Goal: Task Accomplishment & Management: Complete application form

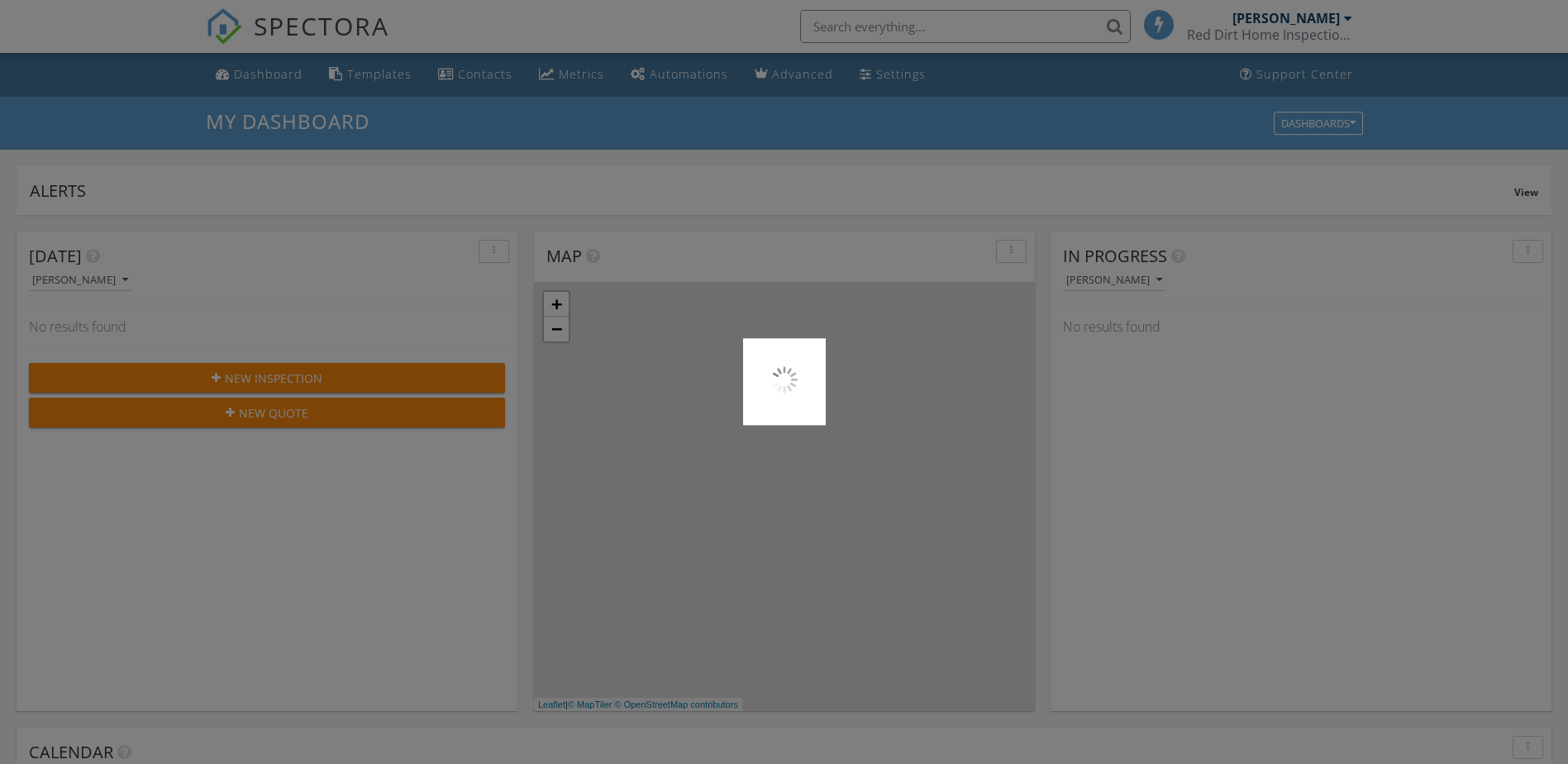
scroll to position [1531, 1593]
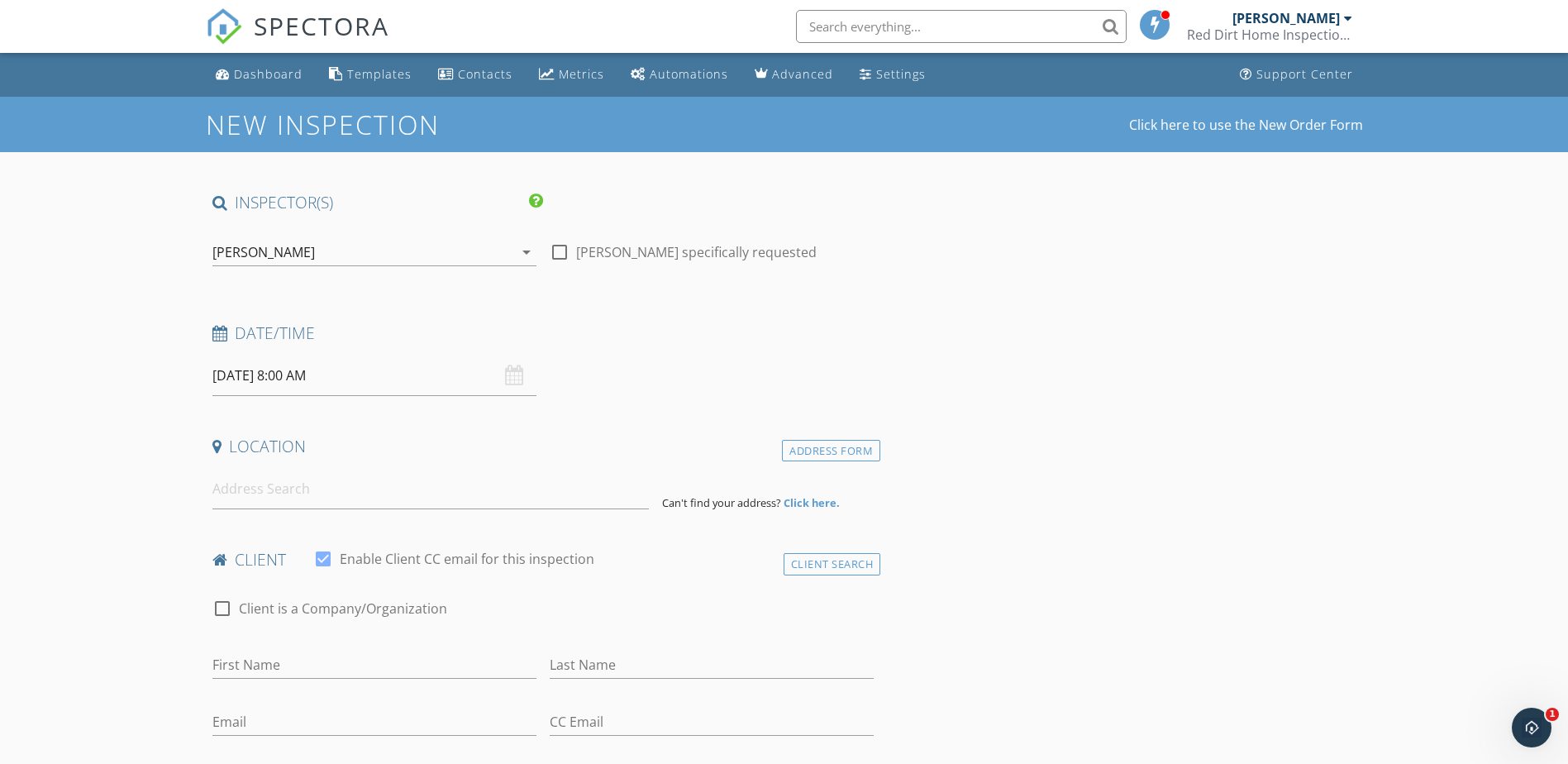
click at [255, 376] on input "09/29/2025 8:00 AM" at bounding box center [374, 376] width 324 height 41
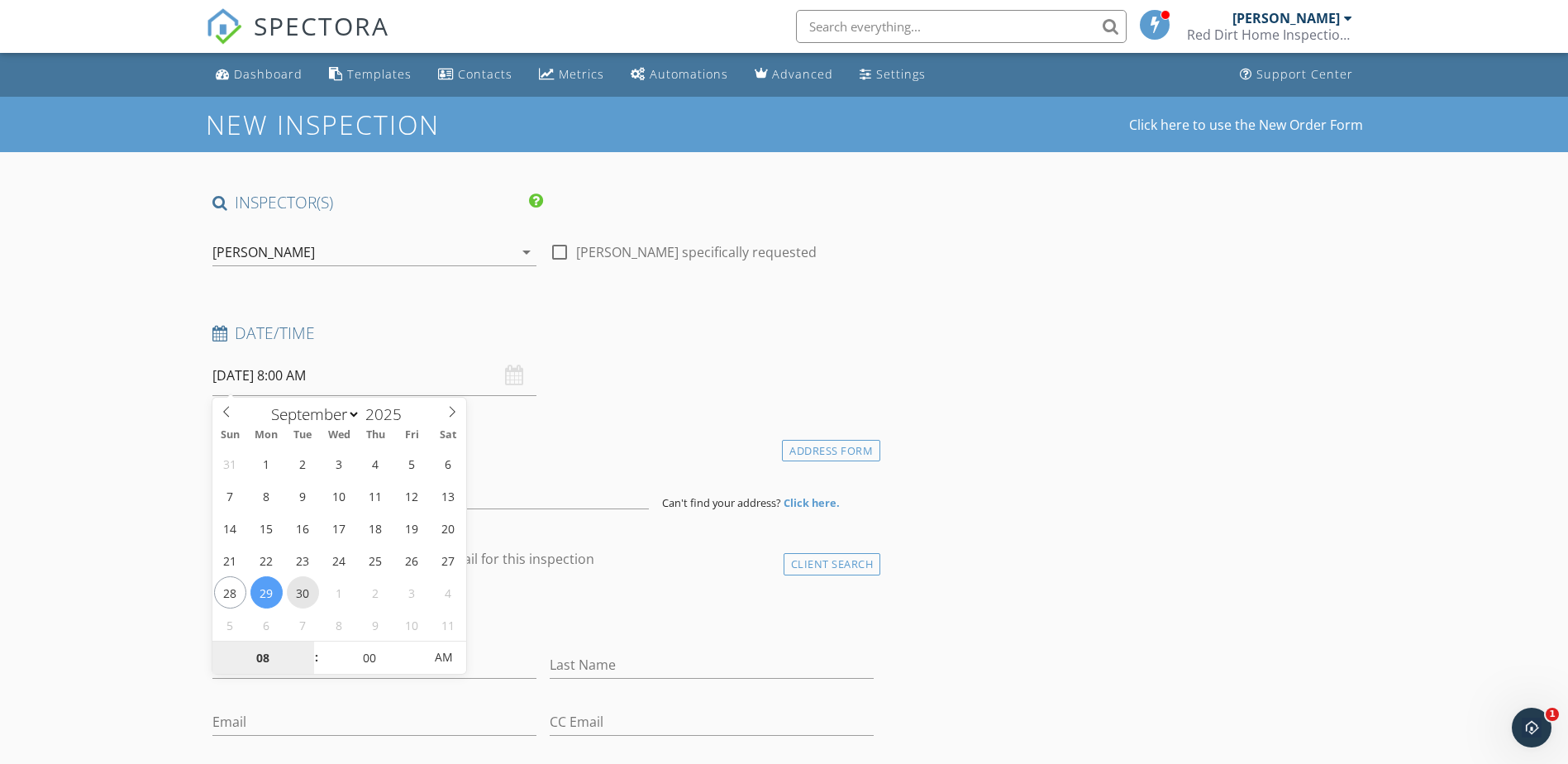
type input "09/30/2025 8:00 AM"
type input "09"
type input "09/30/2025 9:00 AM"
click at [306, 648] on span at bounding box center [308, 650] width 11 height 17
type input "10"
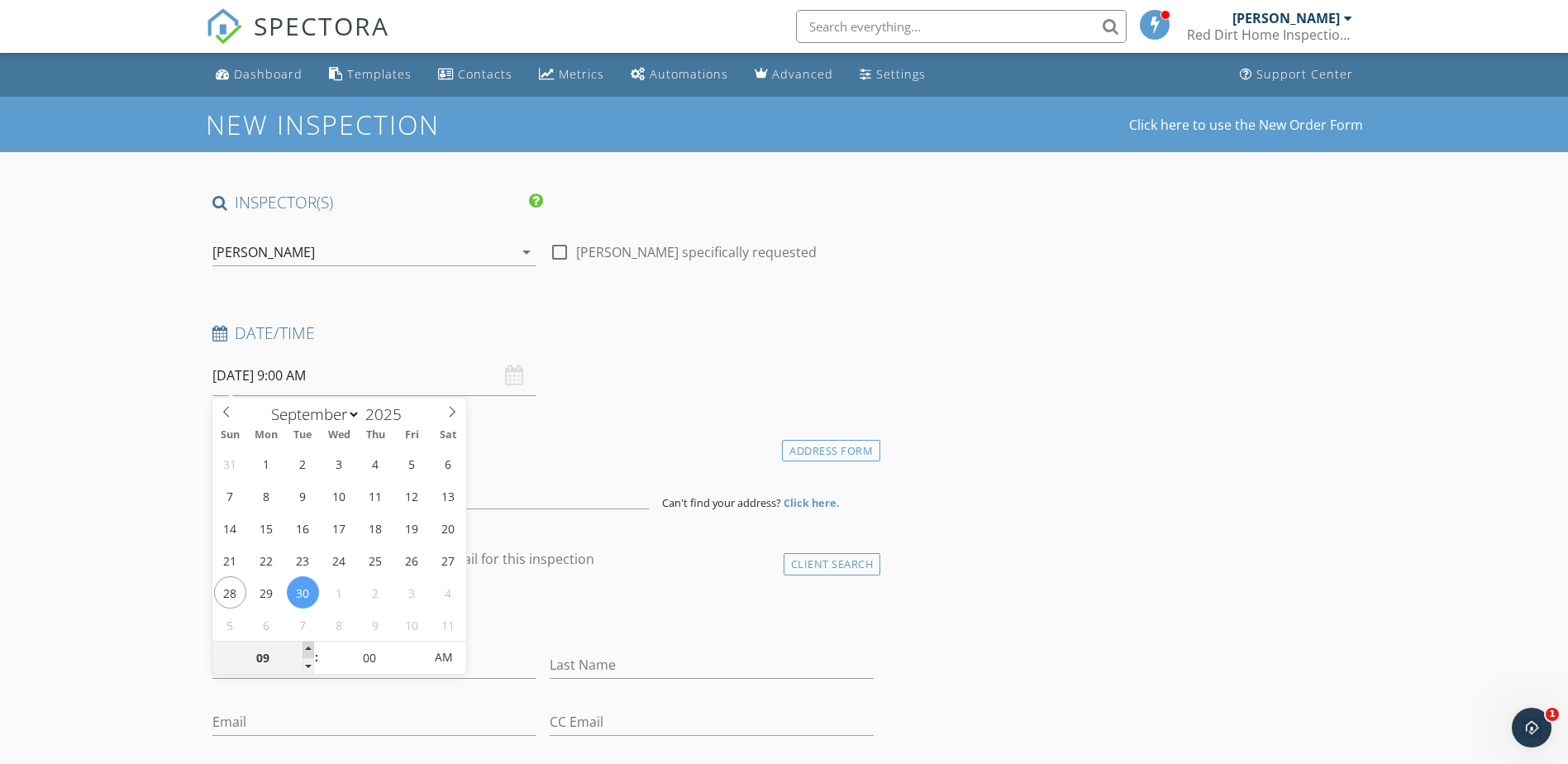
type input "09/30/2025 10:00 AM"
click at [306, 648] on span at bounding box center [308, 650] width 11 height 17
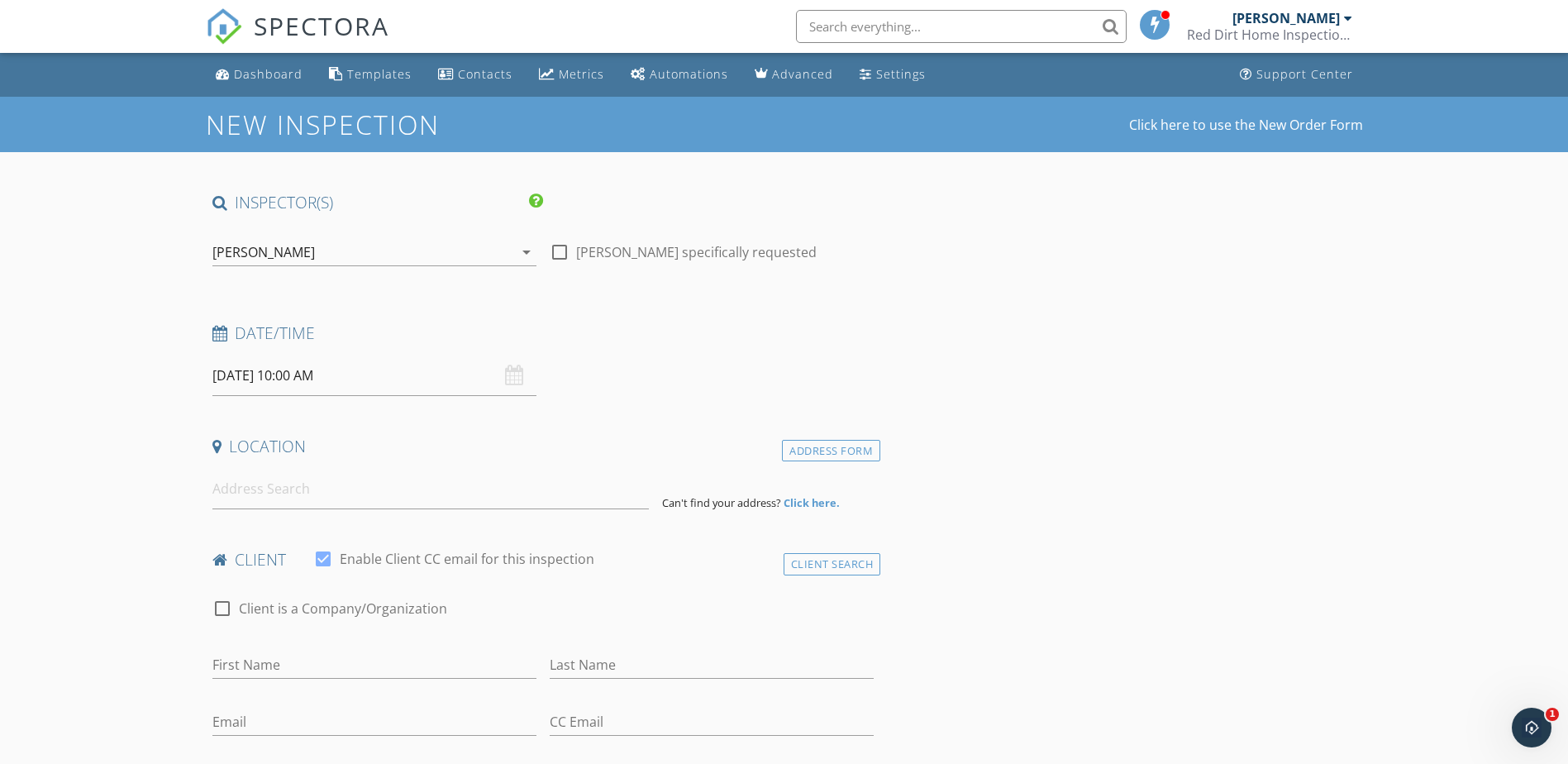
click at [562, 467] on div "Location" at bounding box center [543, 452] width 676 height 33
click at [361, 498] on input at bounding box center [430, 490] width 436 height 41
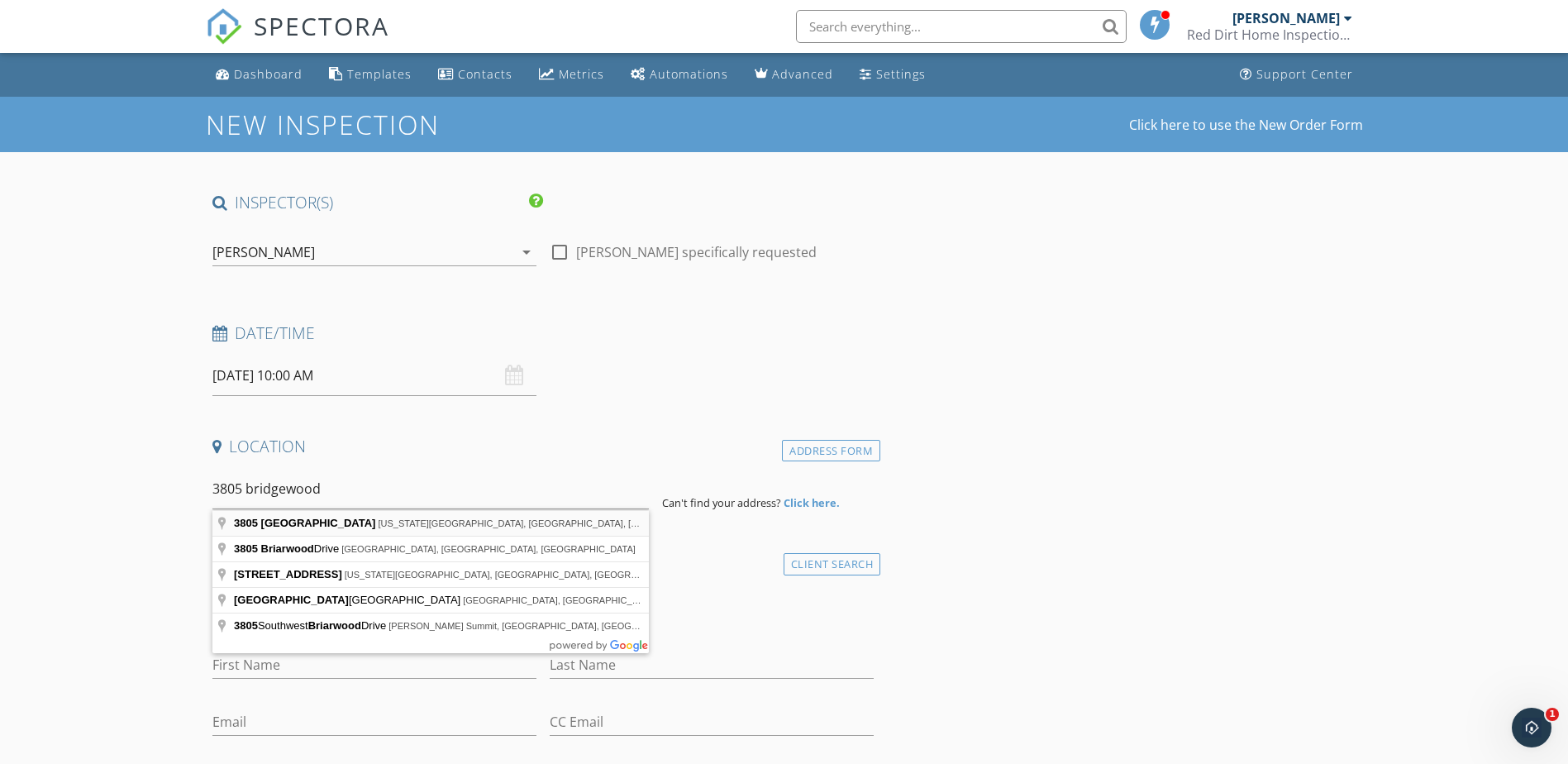
type input "3805 Bridge Wood Lane, Oklahoma City, OK, USA"
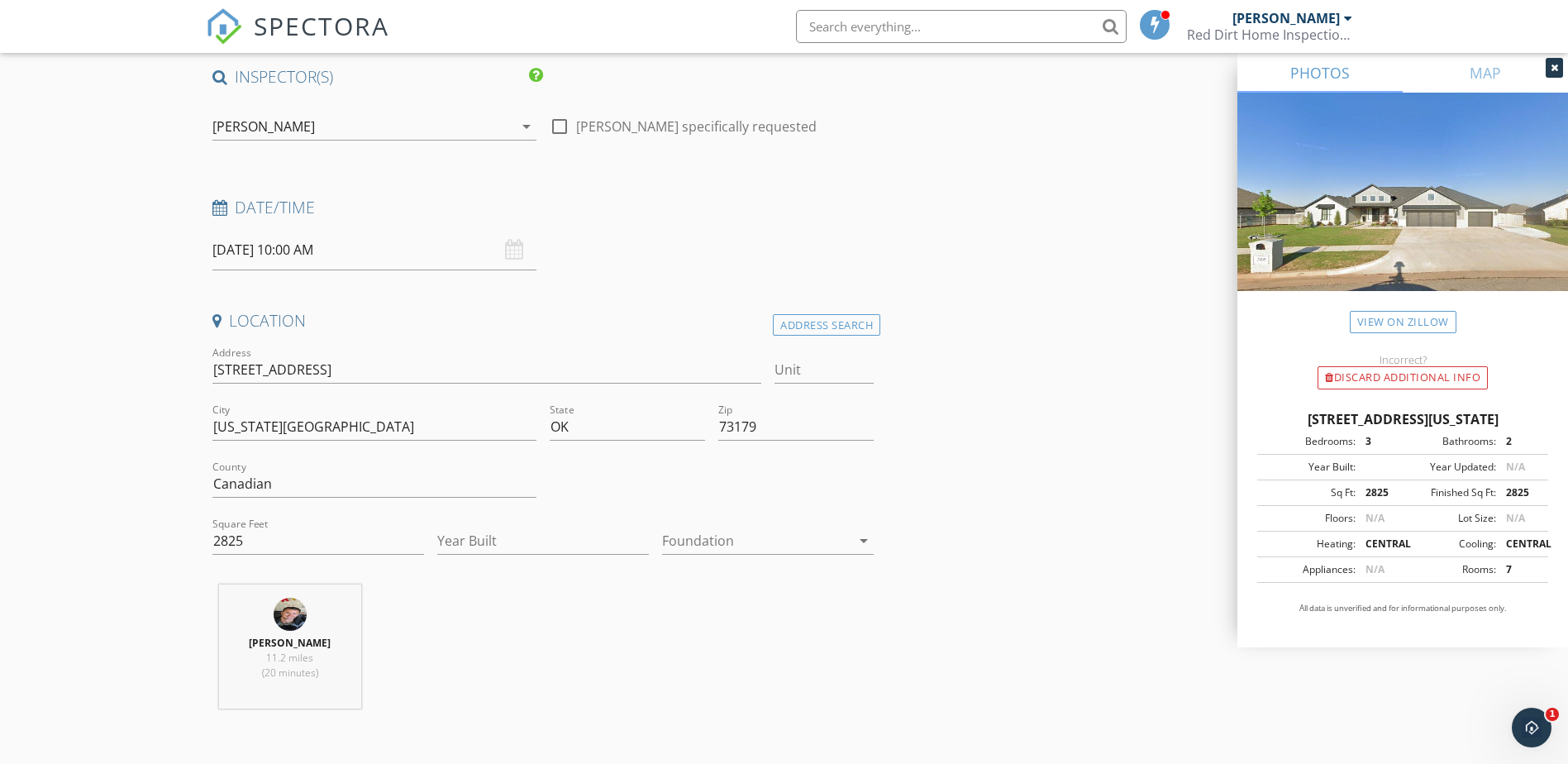
scroll to position [165, 0]
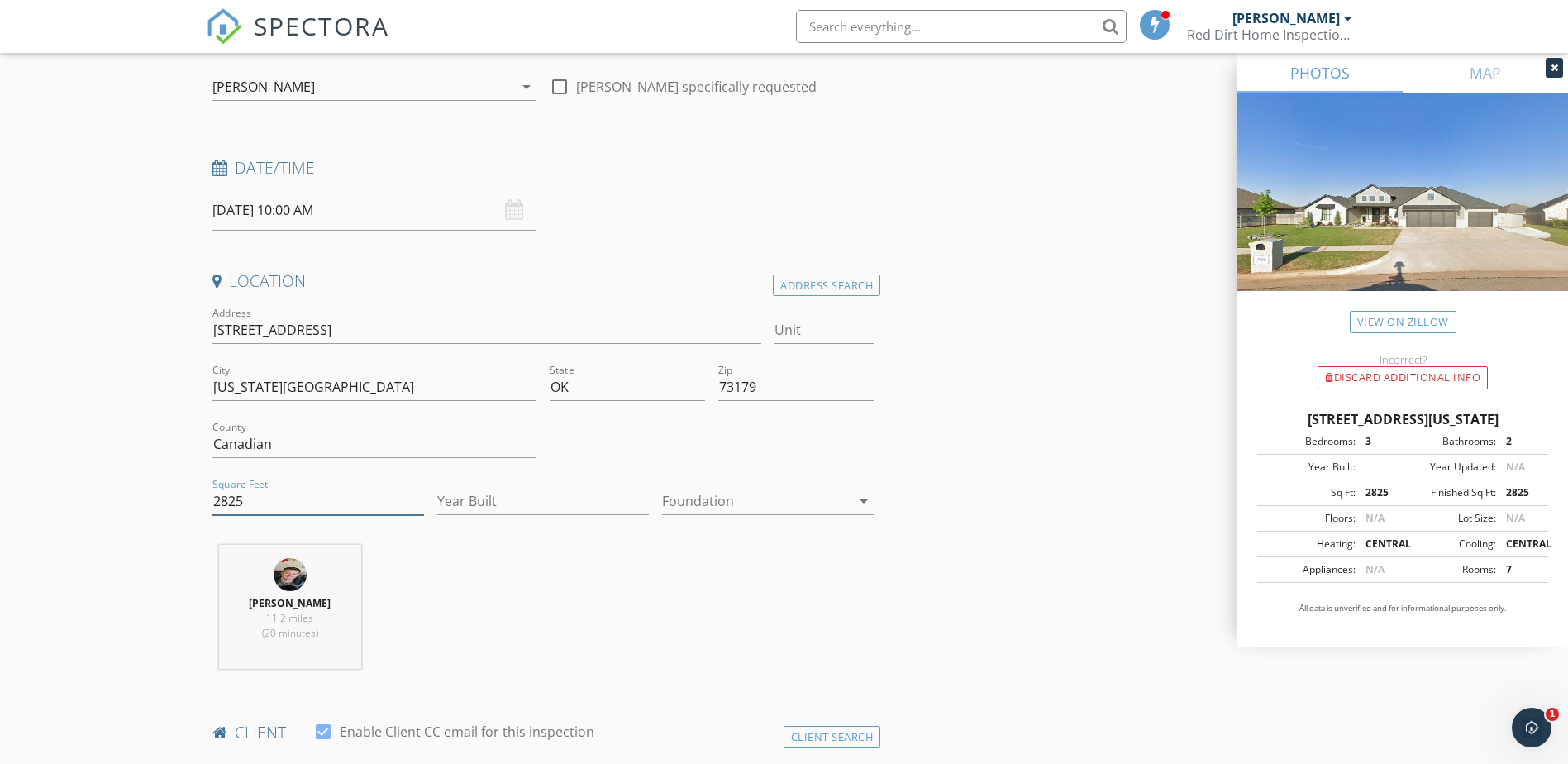
click at [247, 499] on input "2825" at bounding box center [318, 501] width 211 height 27
type input "2841"
click at [531, 510] on input "Year Built" at bounding box center [543, 501] width 211 height 27
click at [730, 502] on div at bounding box center [755, 501] width 188 height 27
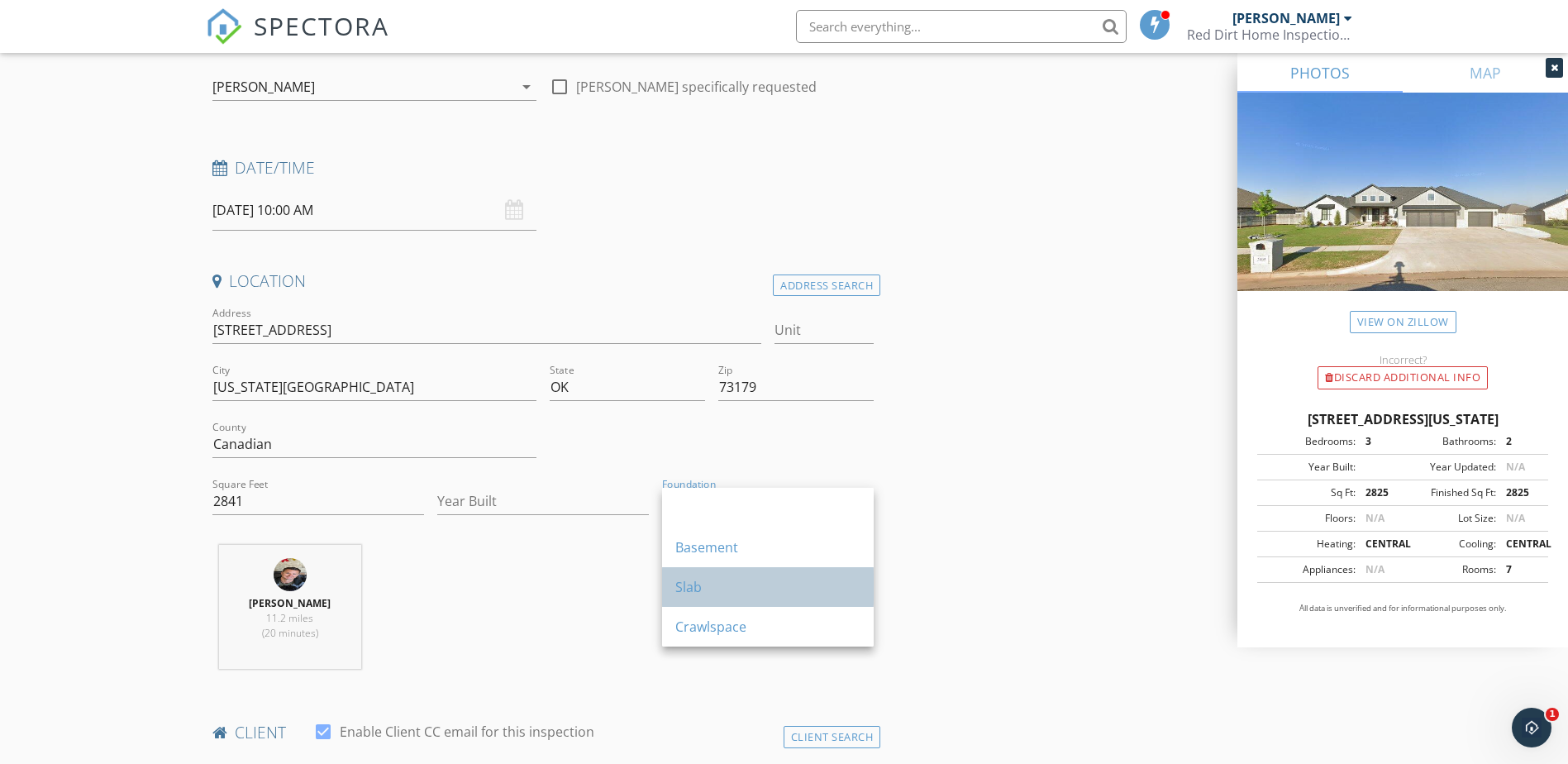
click at [730, 586] on div "Slab" at bounding box center [768, 586] width 185 height 19
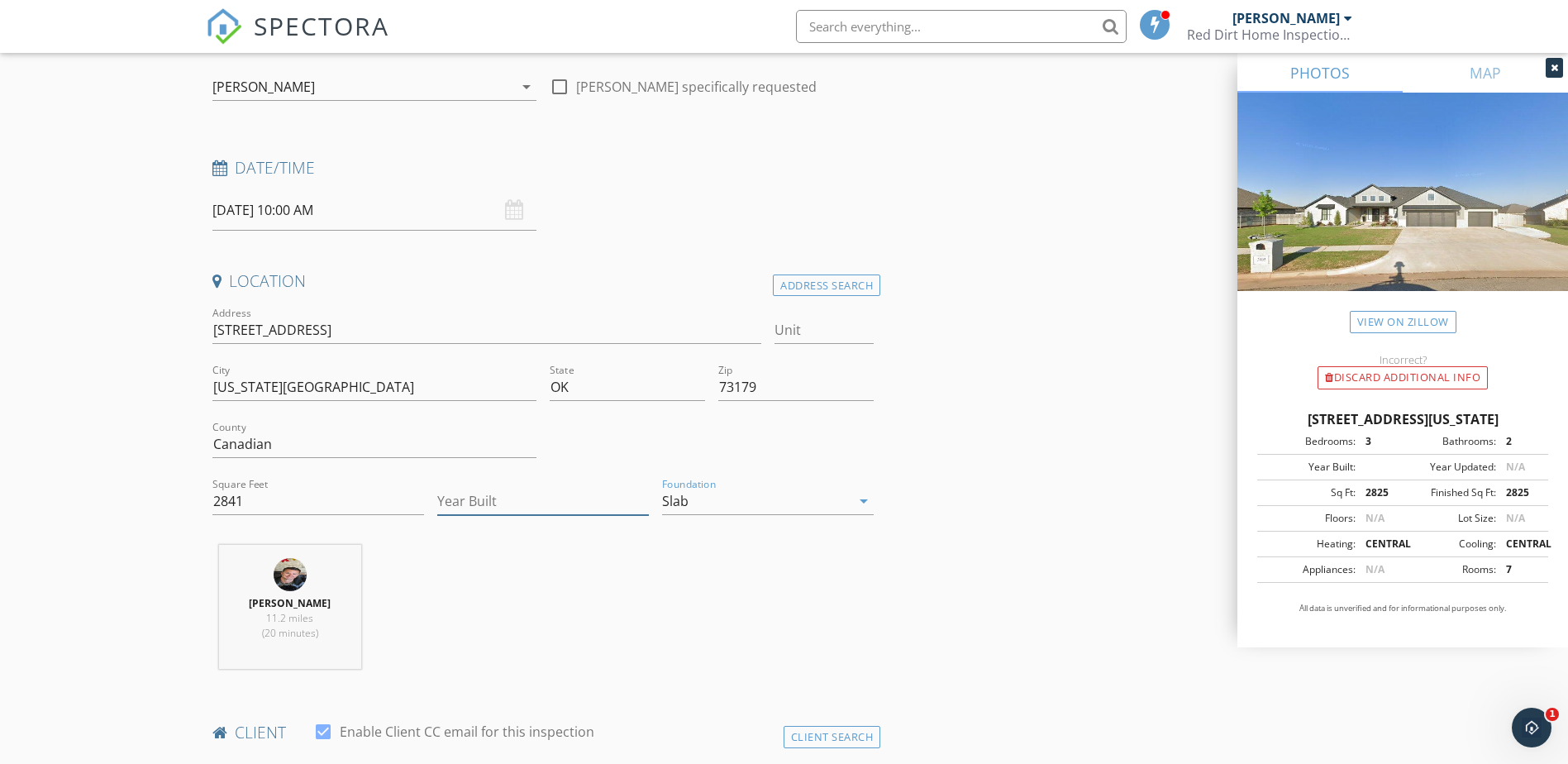
click at [578, 503] on input "Year Built" at bounding box center [543, 501] width 211 height 27
type input "2022"
click at [560, 586] on div "Kyle Olsen 11.2 miles (20 minutes)" at bounding box center [543, 614] width 676 height 137
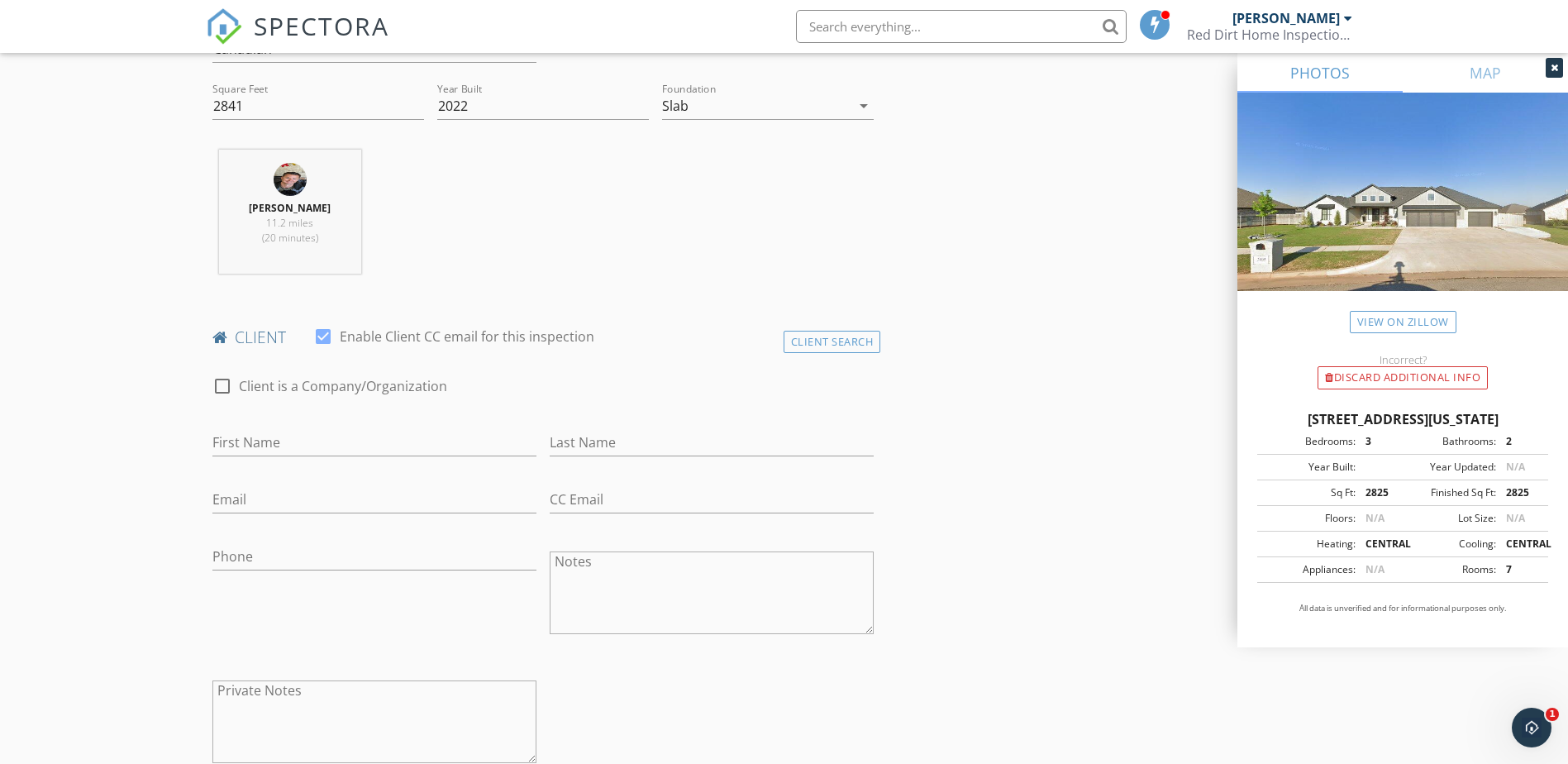
scroll to position [579, 0]
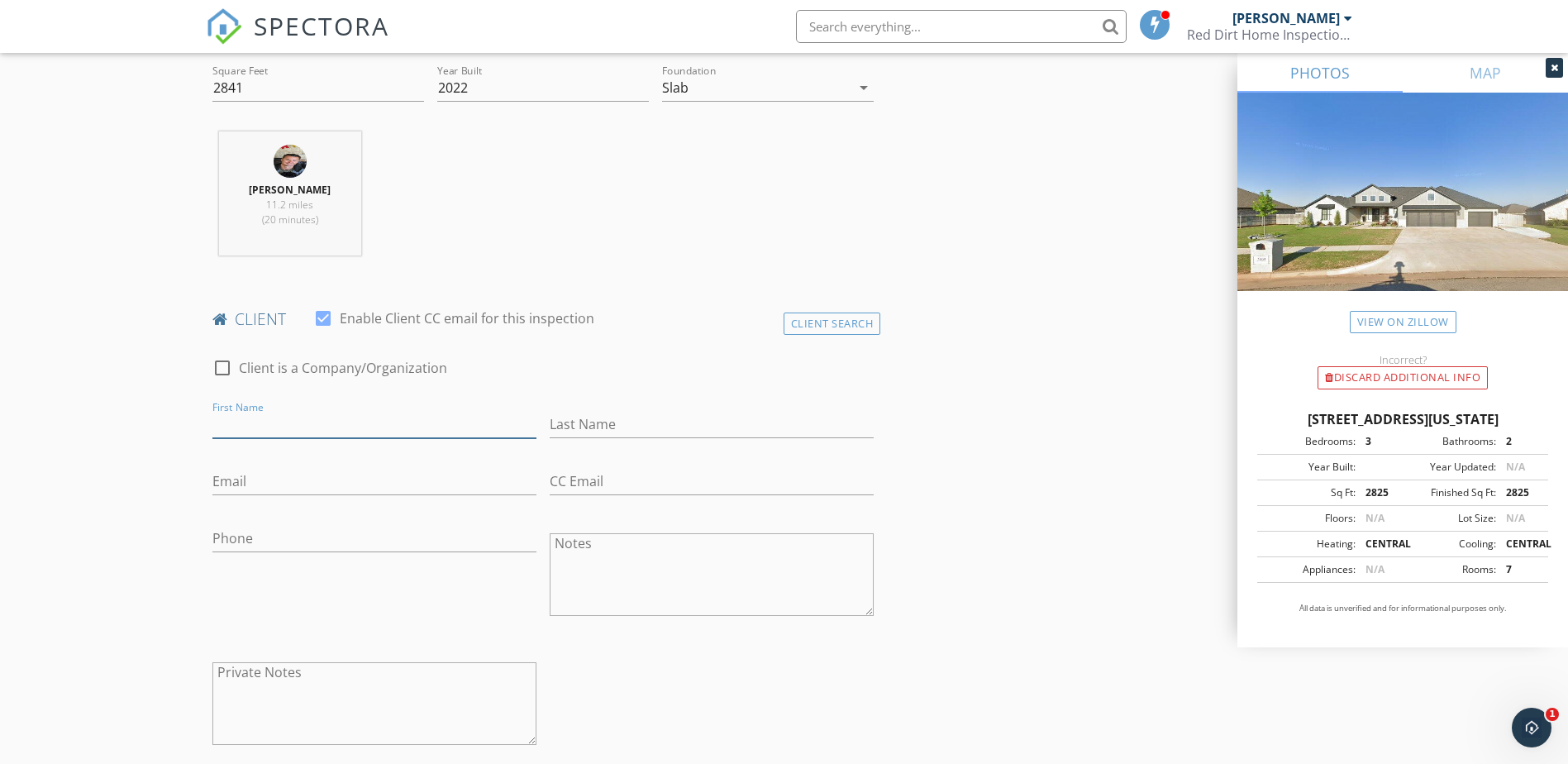
click at [400, 427] on input "First Name" at bounding box center [374, 424] width 324 height 27
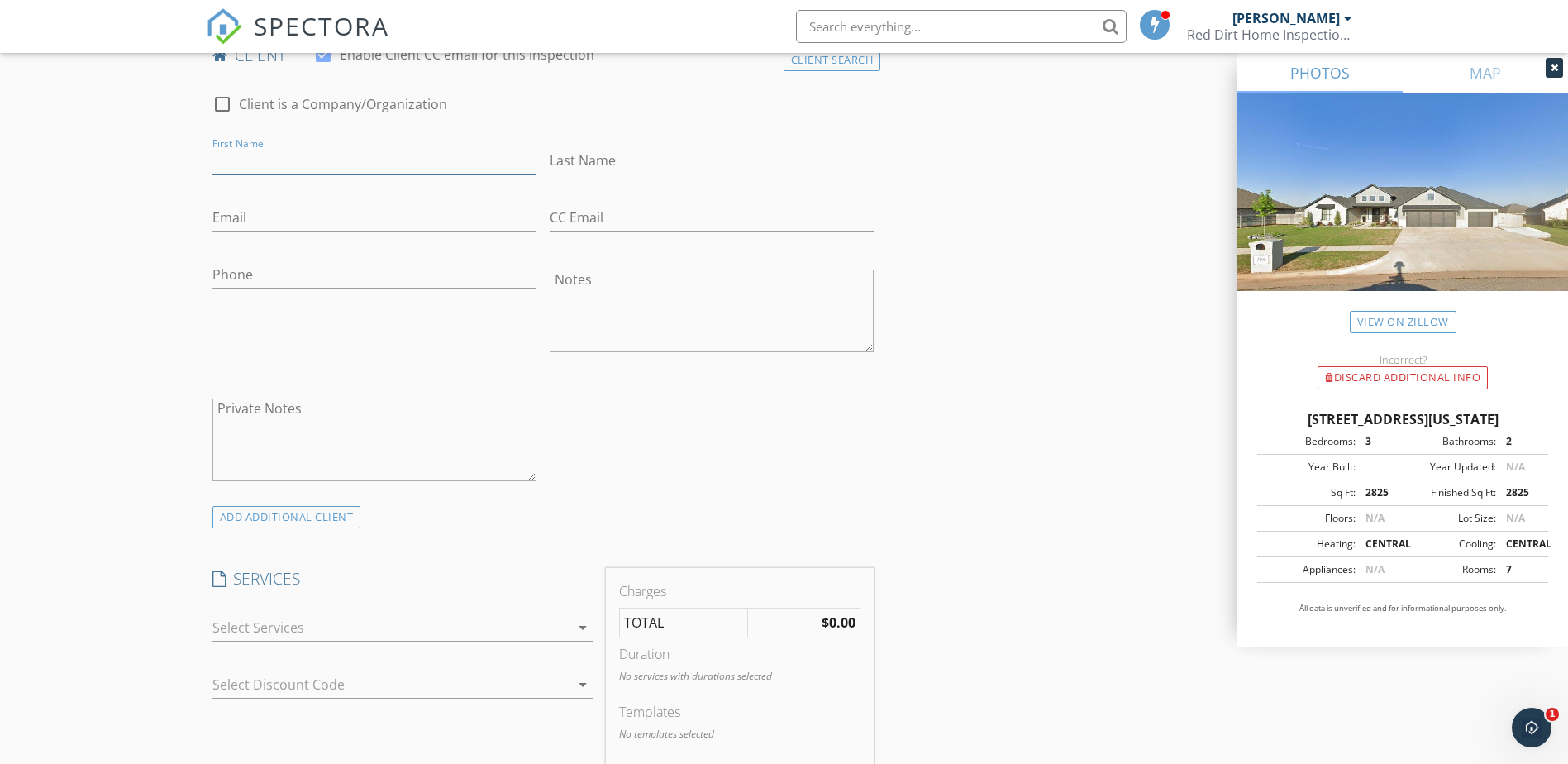
scroll to position [745, 0]
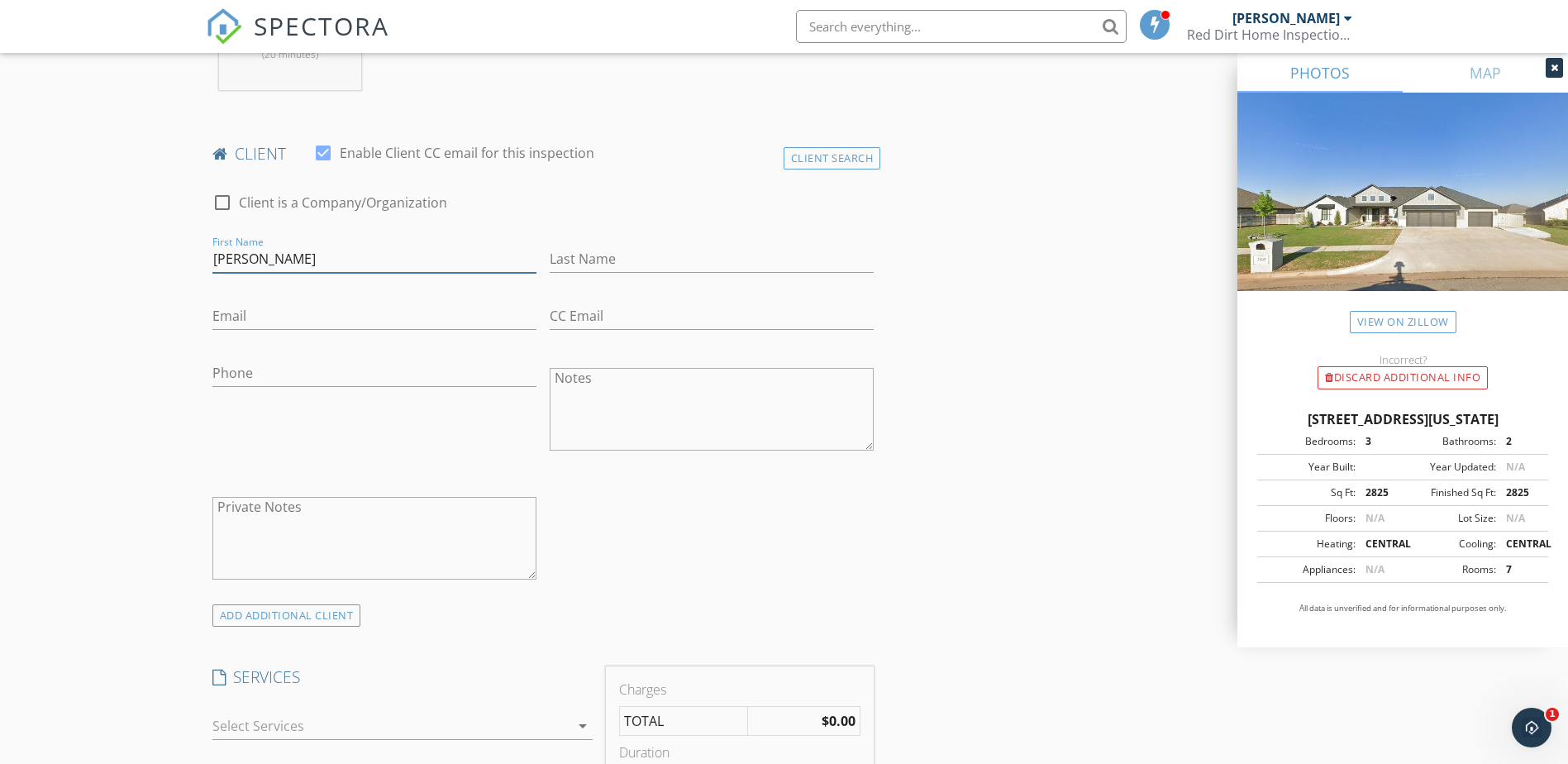
type input "Morgan"
click at [716, 259] on input "Last Name" at bounding box center [712, 259] width 324 height 27
type input "Duckwall"
click at [448, 323] on input "Email" at bounding box center [374, 315] width 324 height 27
type input "duckwallme@gmail.com"
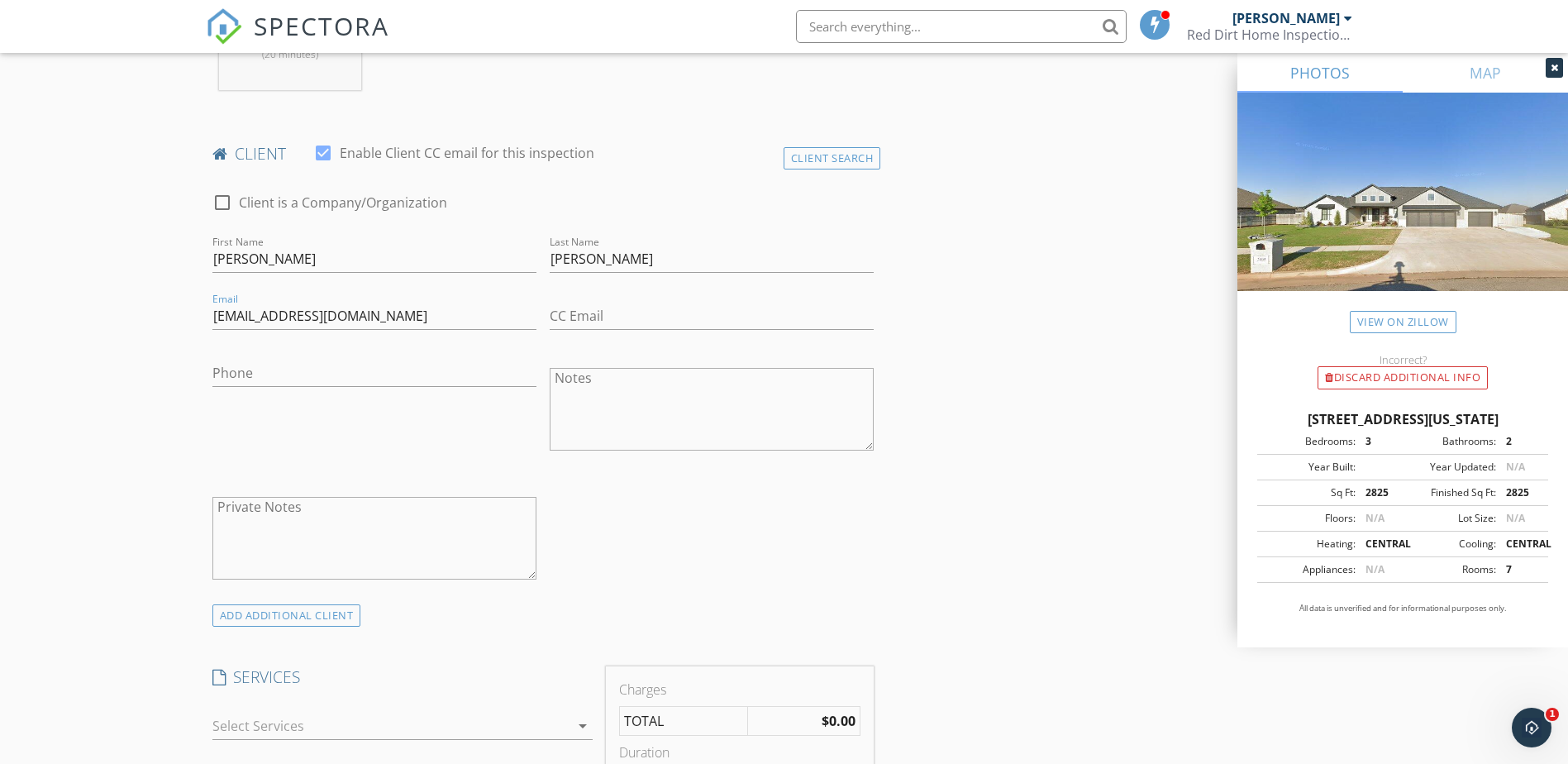
click at [431, 355] on div "Phone" at bounding box center [374, 376] width 324 height 54
click at [309, 355] on div "Phone" at bounding box center [374, 376] width 324 height 54
click at [286, 378] on input "Phone" at bounding box center [374, 373] width 324 height 27
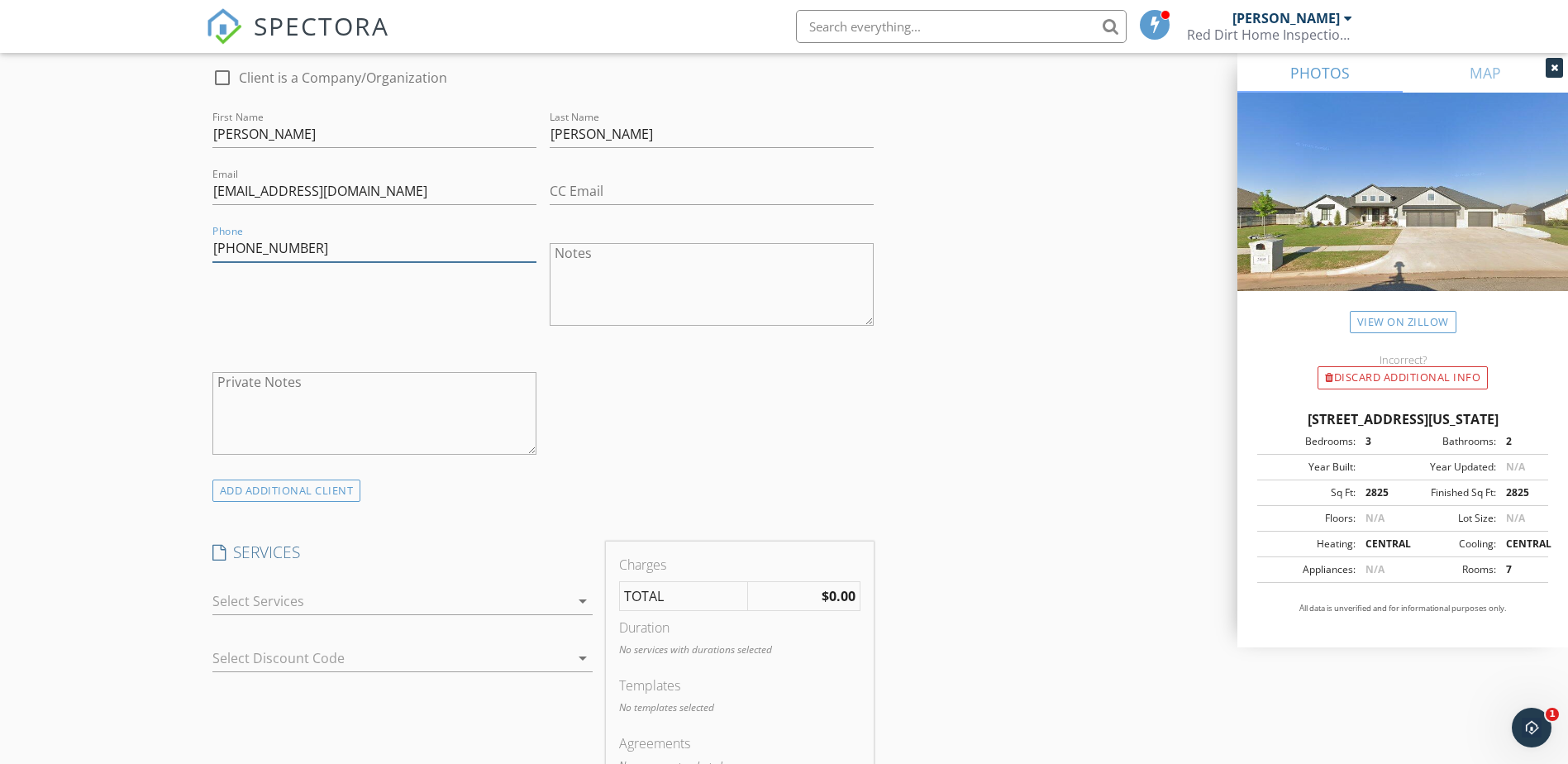
scroll to position [910, 0]
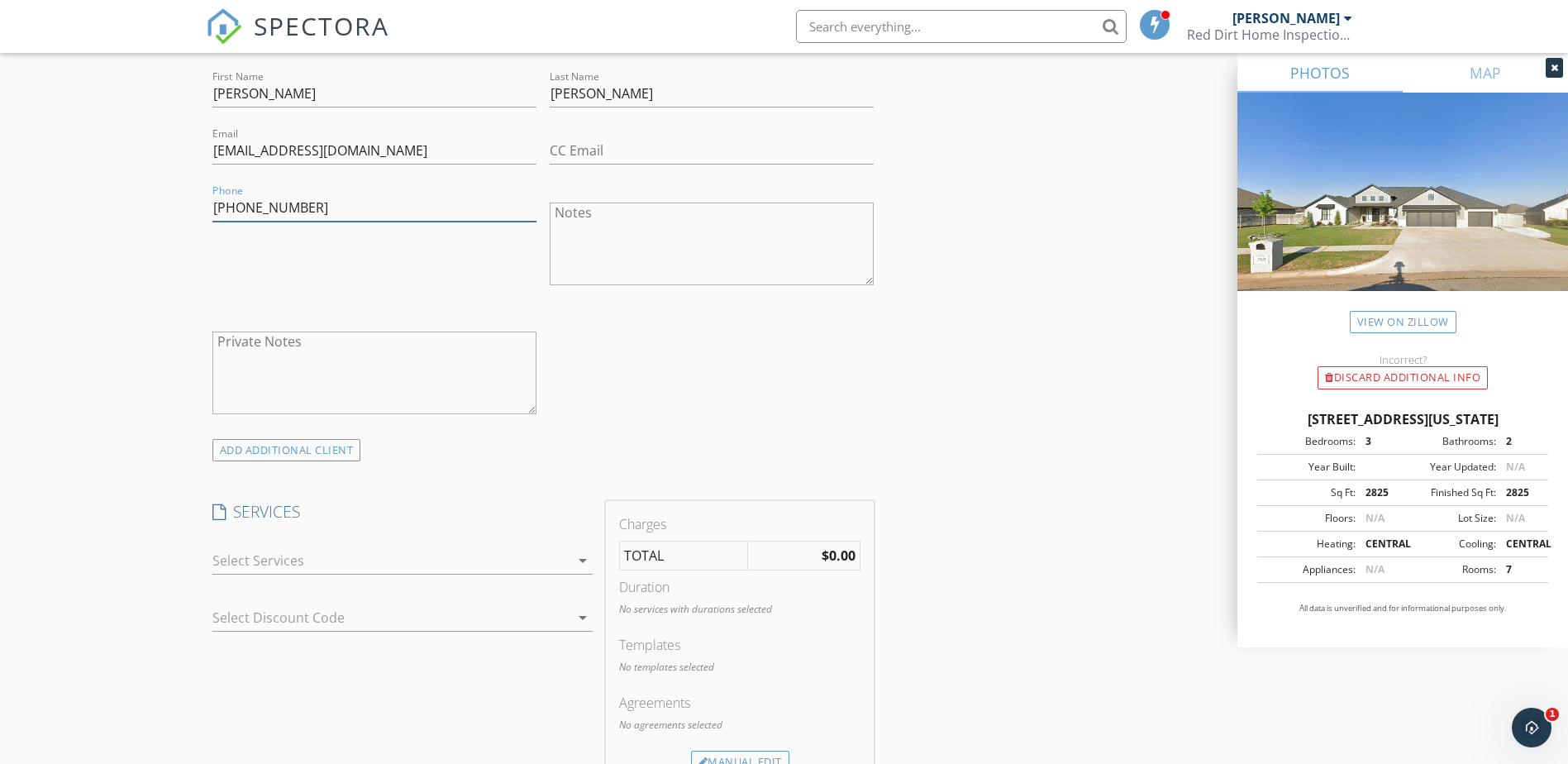
type input "405-802-2456"
click at [555, 549] on div at bounding box center [390, 560] width 357 height 27
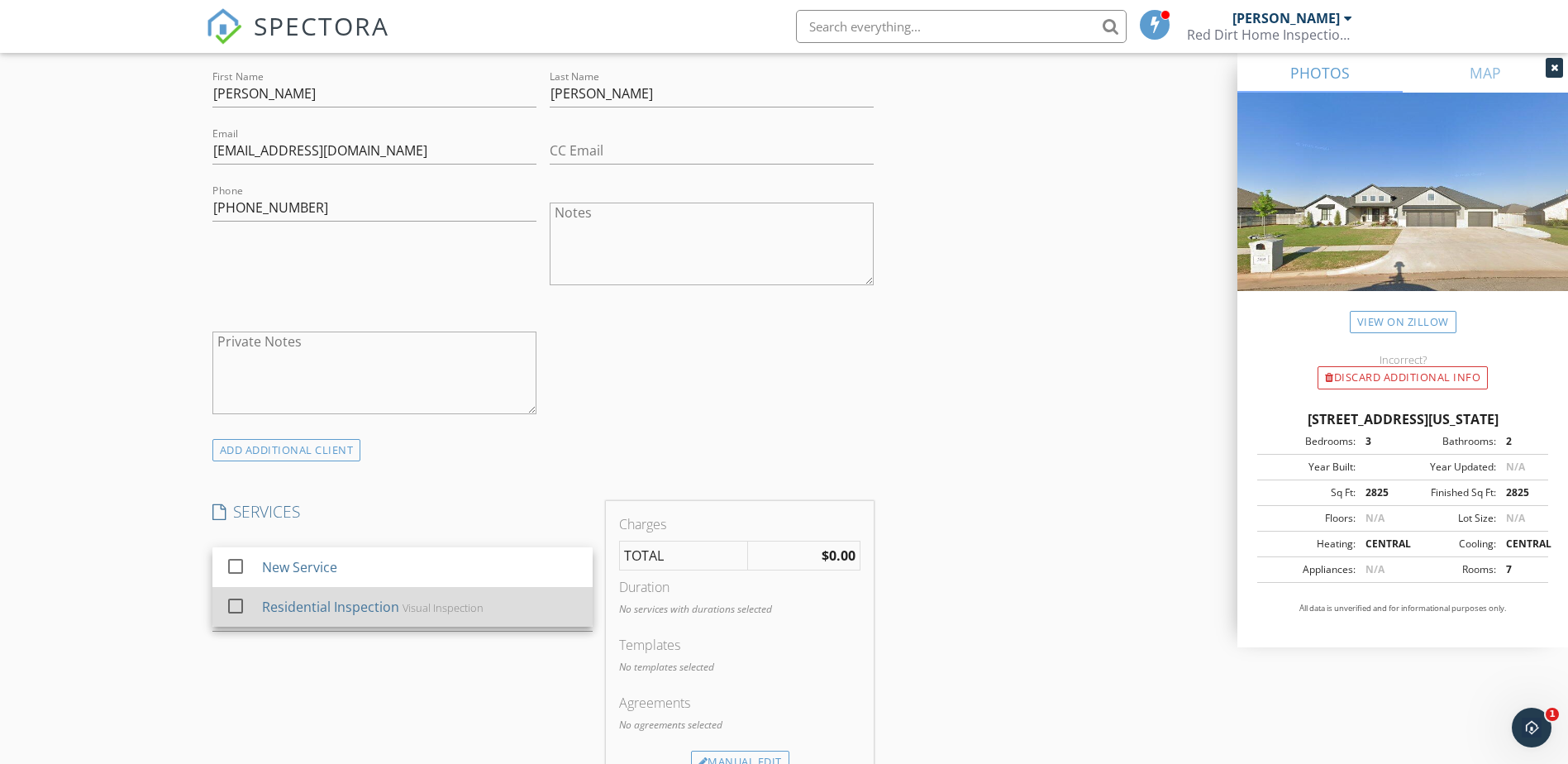
click at [480, 612] on div "Residential Inspection Visual Inspection" at bounding box center [420, 607] width 317 height 33
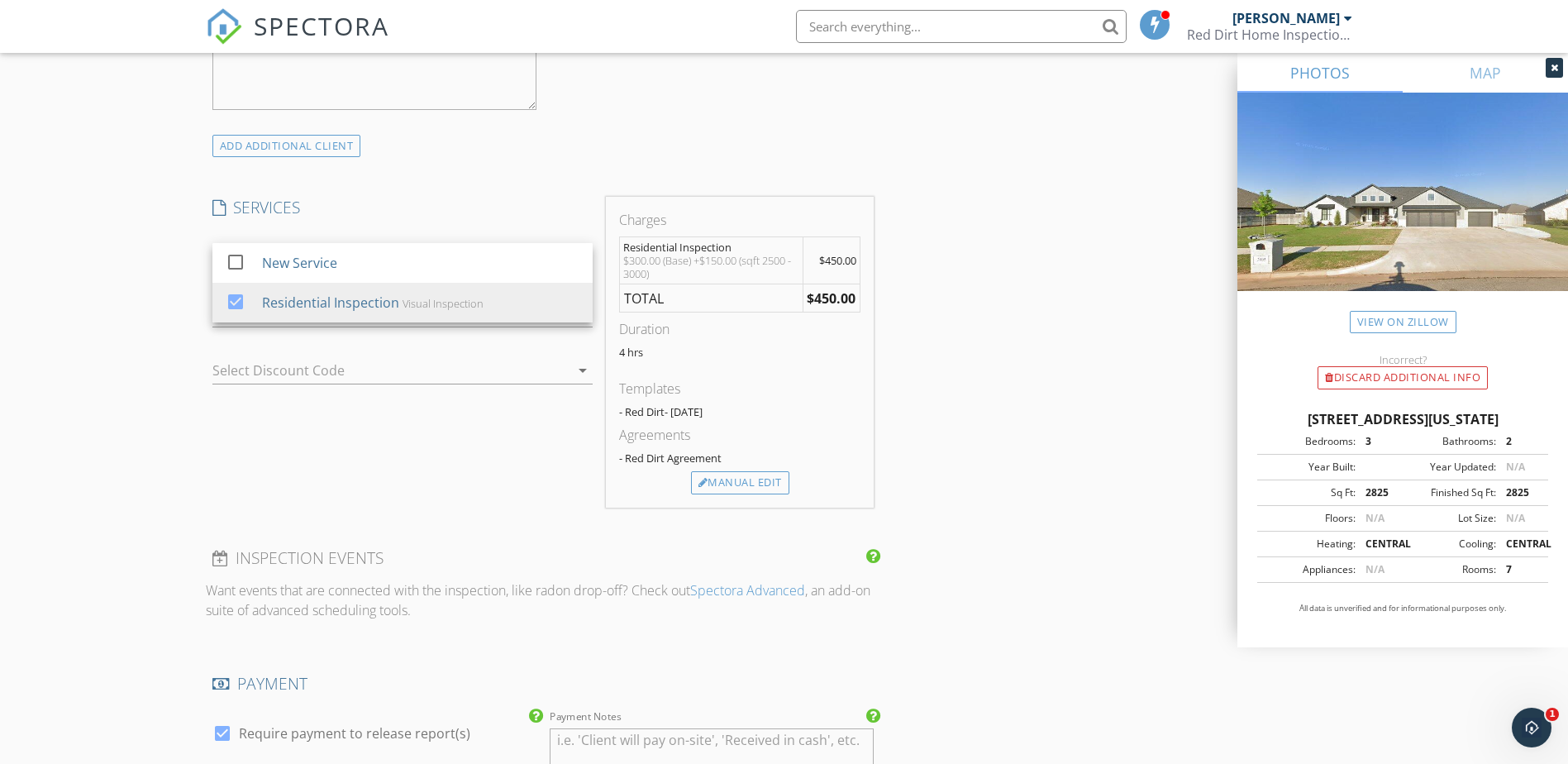
scroll to position [1241, 0]
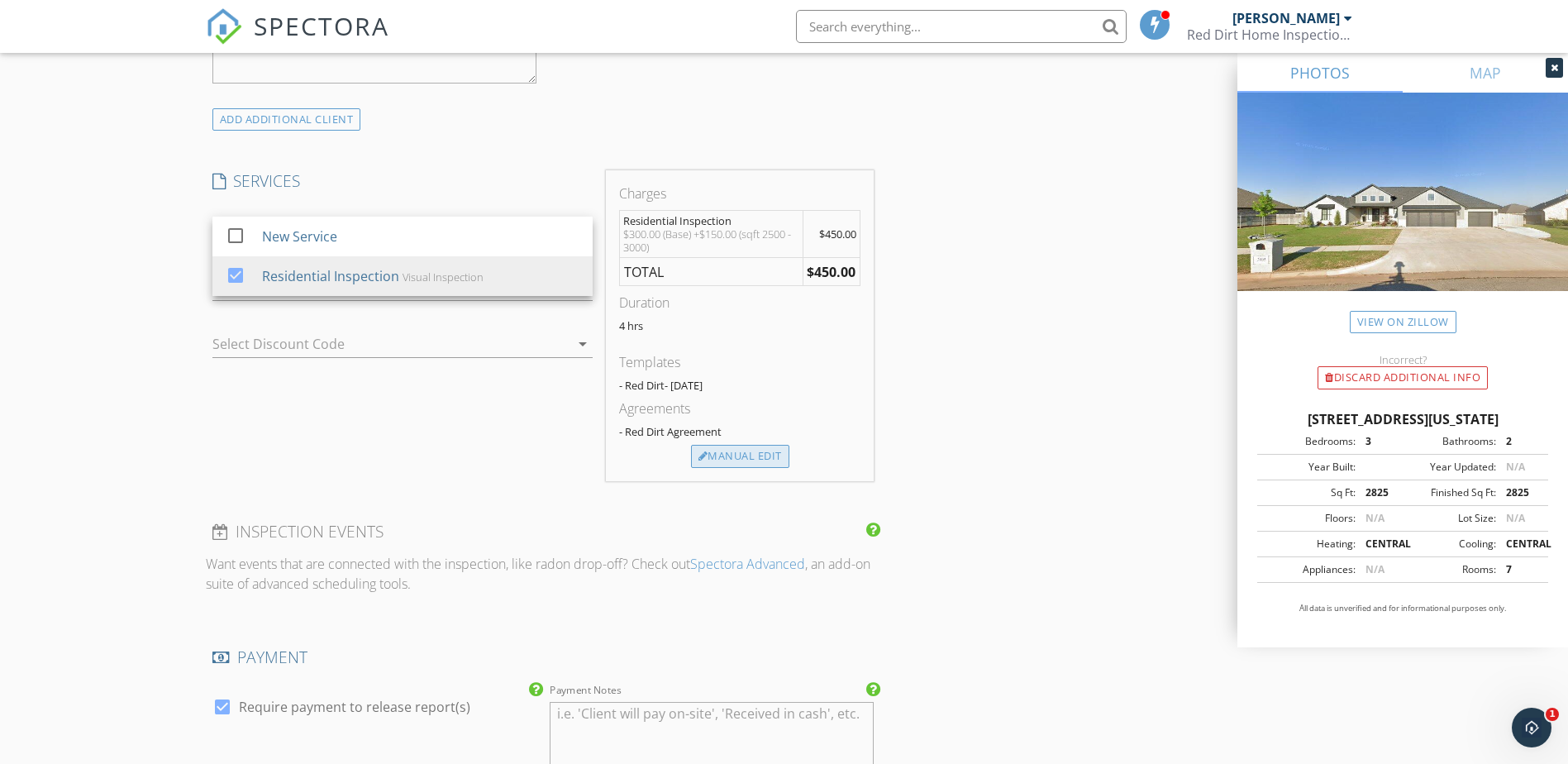
click at [748, 463] on div "Manual Edit" at bounding box center [740, 456] width 98 height 23
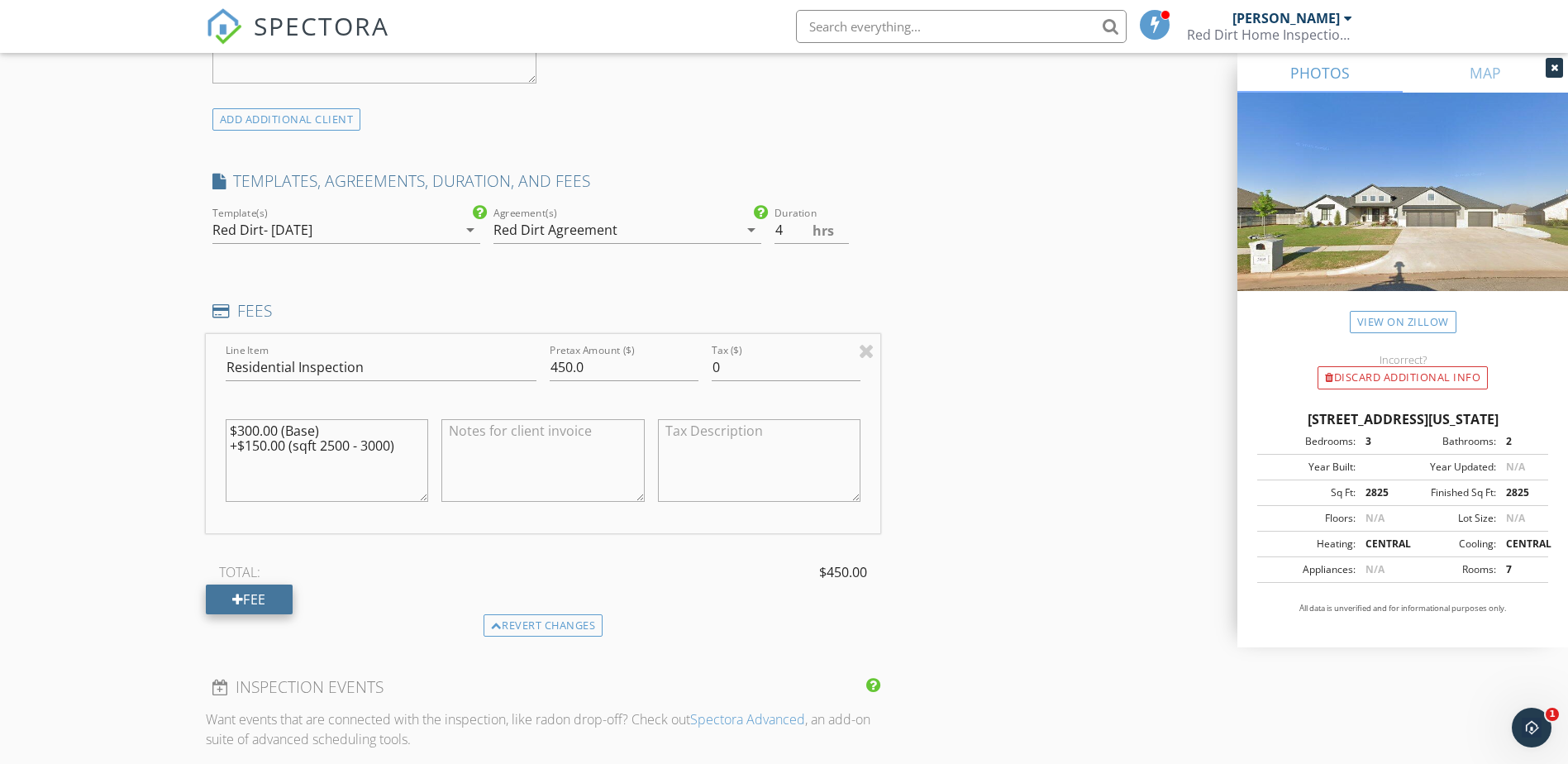
click at [274, 597] on div "Fee" at bounding box center [249, 599] width 87 height 30
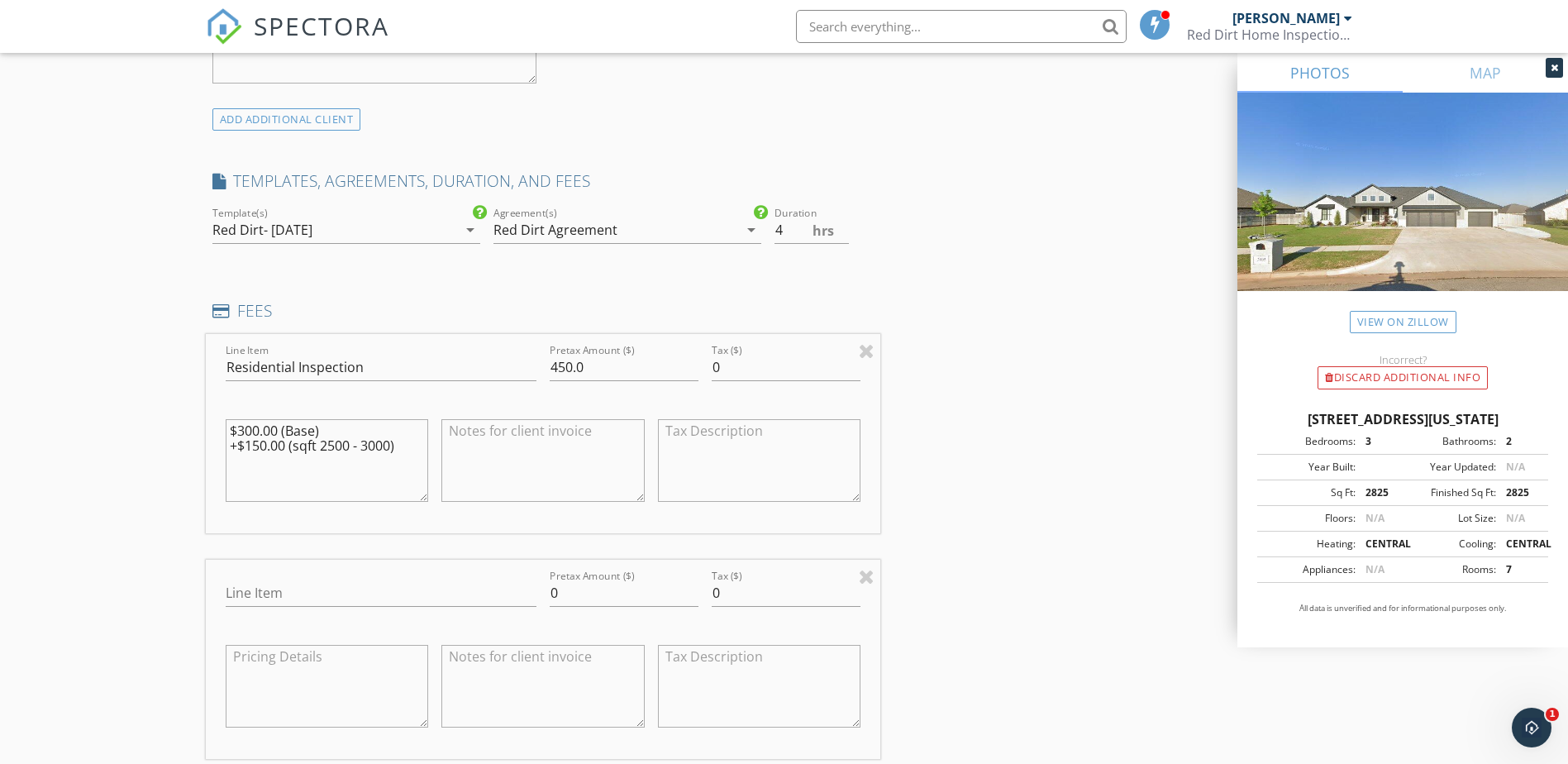
scroll to position [1323, 0]
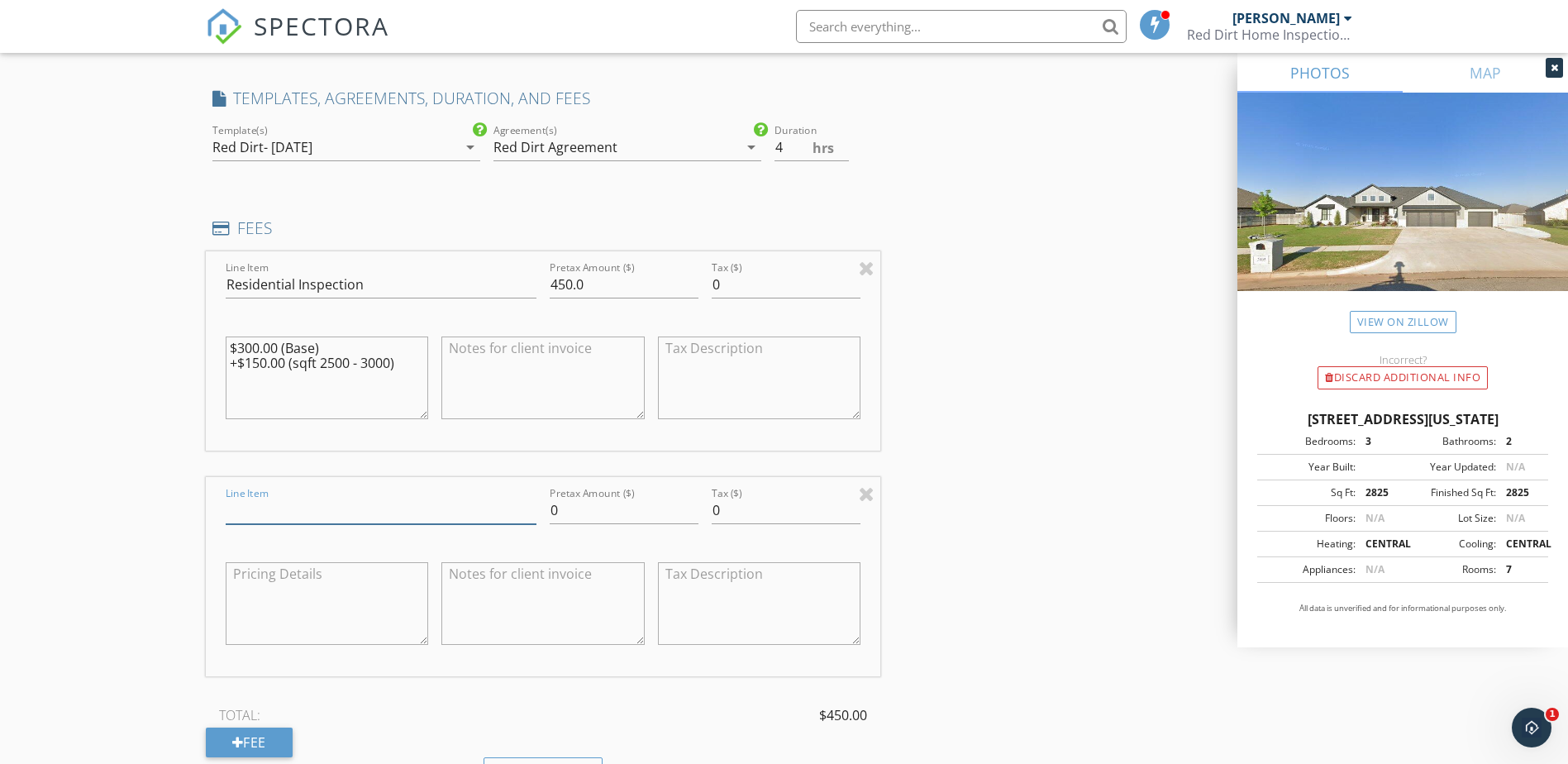
click at [298, 516] on input "Line Item" at bounding box center [380, 510] width 310 height 27
type input "Additional HVAC"
click at [349, 599] on textarea at bounding box center [326, 603] width 203 height 83
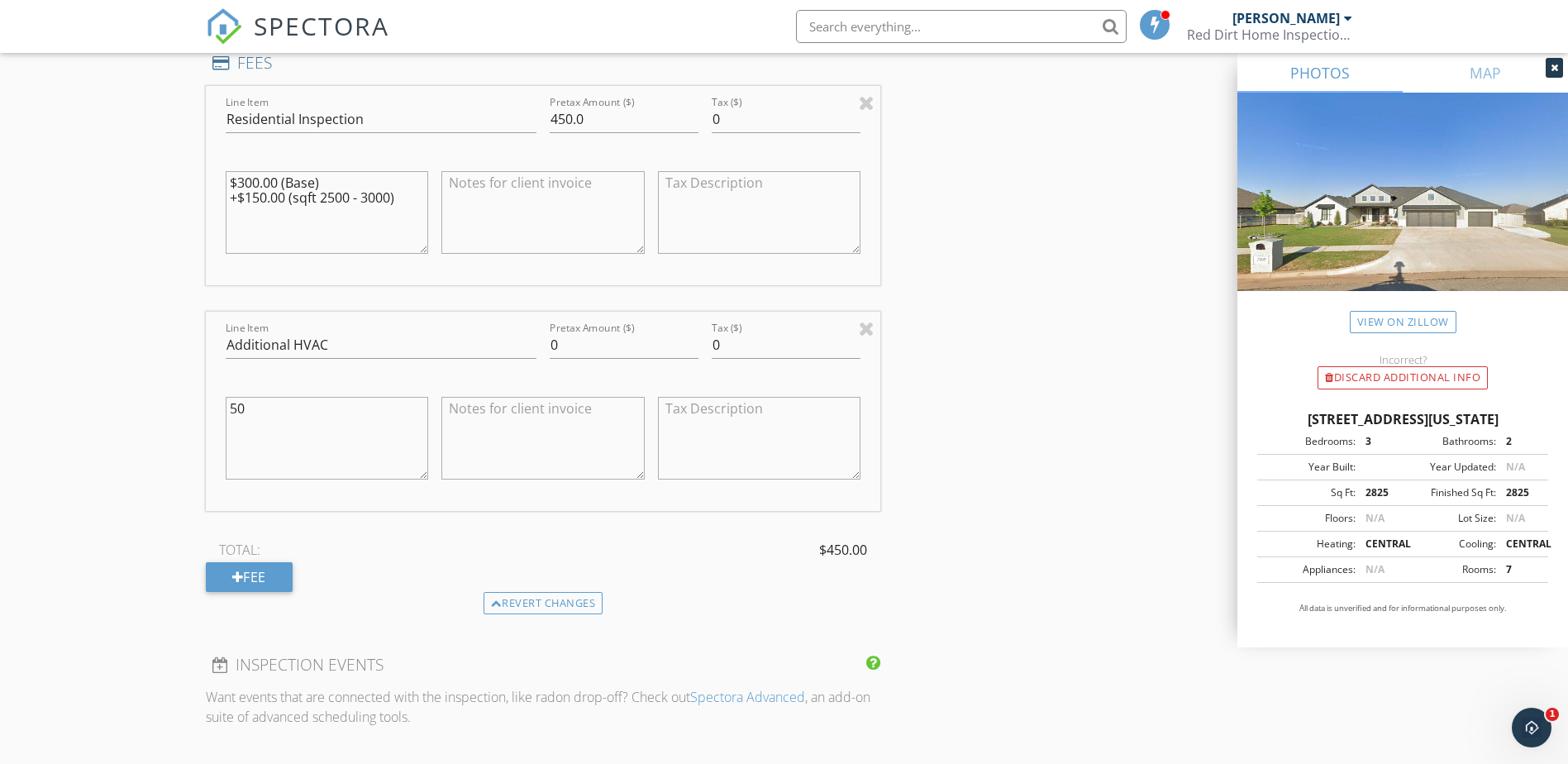
scroll to position [1406, 0]
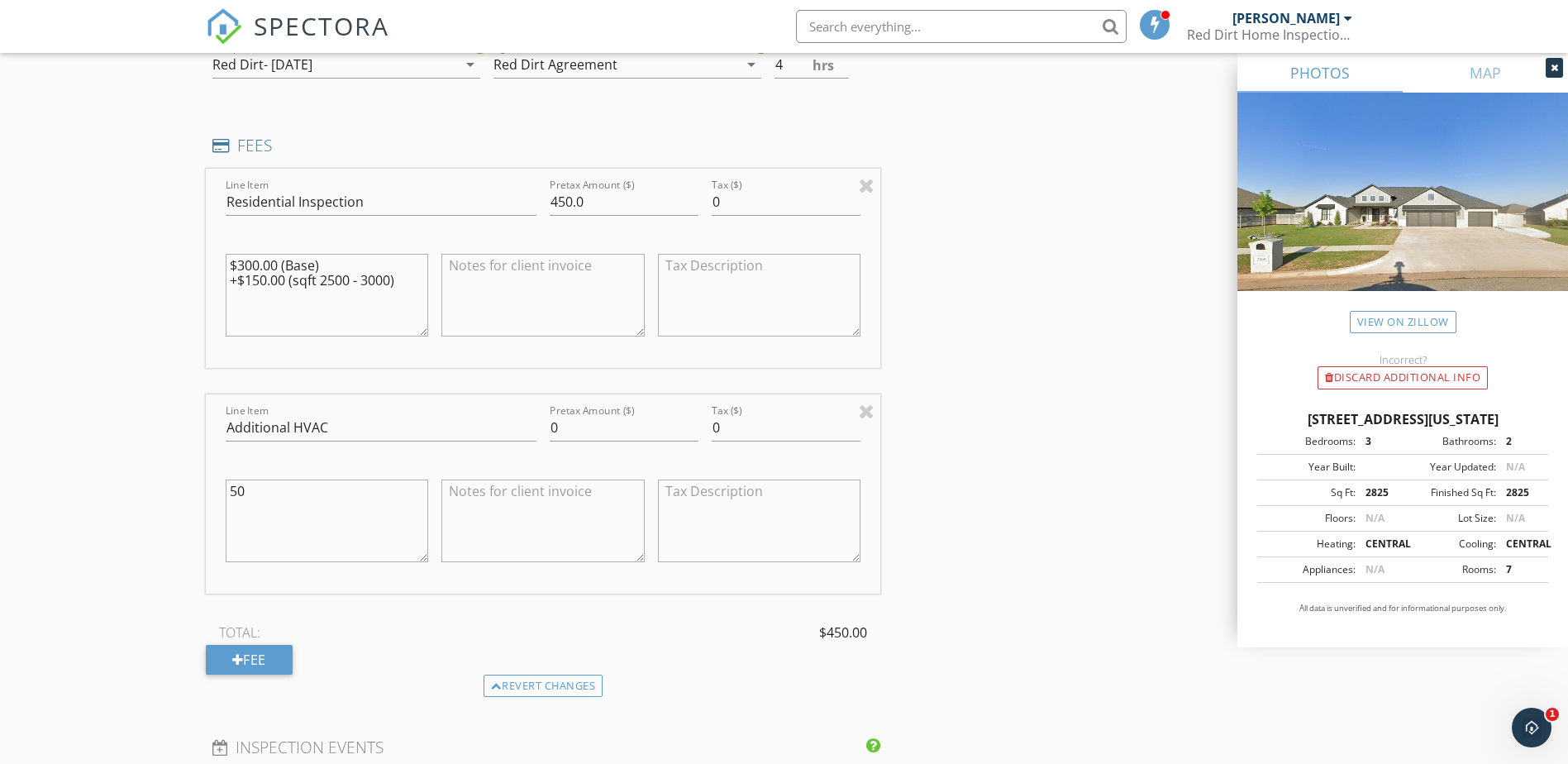
type textarea "5"
click at [581, 418] on input "0" at bounding box center [624, 427] width 149 height 27
type input "50.00"
click at [996, 516] on div "INSPECTOR(S) check_box Kyle Olsen PRIMARY Kyle Olsen arrow_drop_down check_box_…" at bounding box center [784, 345] width 1157 height 3117
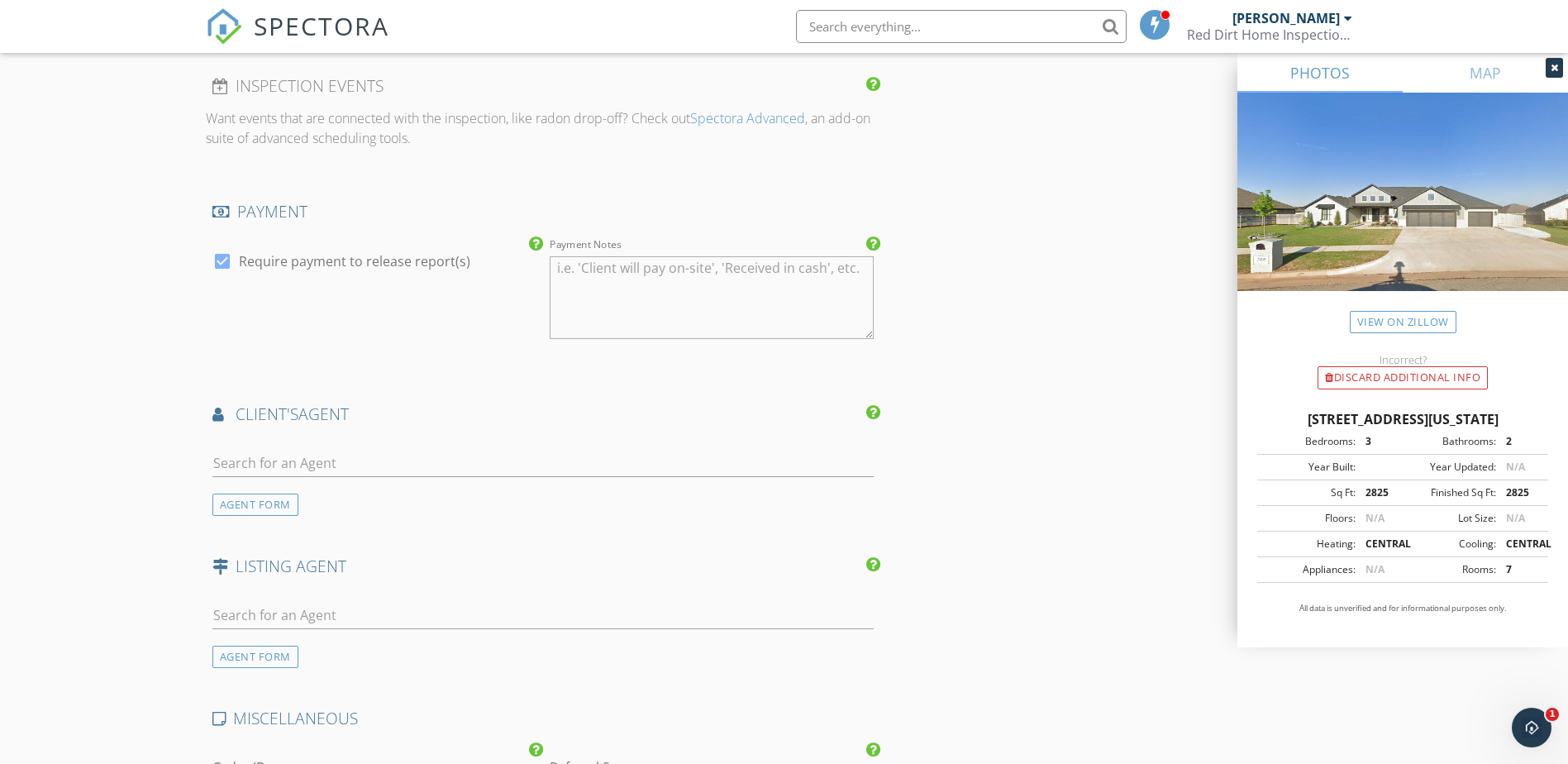
scroll to position [2150, 0]
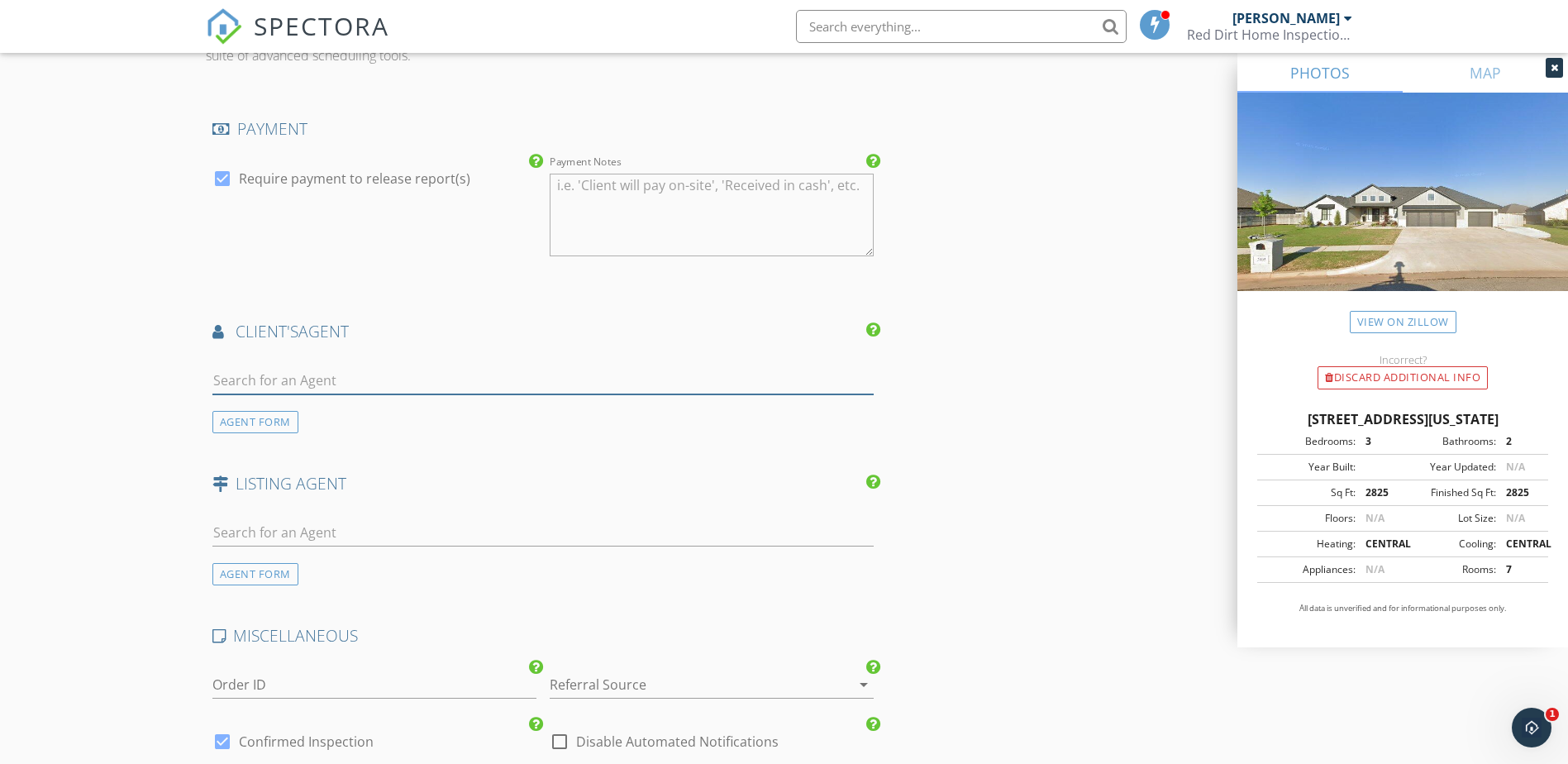
click at [278, 379] on input "text" at bounding box center [543, 380] width 662 height 27
type input "ambr"
click at [315, 406] on div "[PERSON_NAME]" at bounding box center [310, 410] width 103 height 19
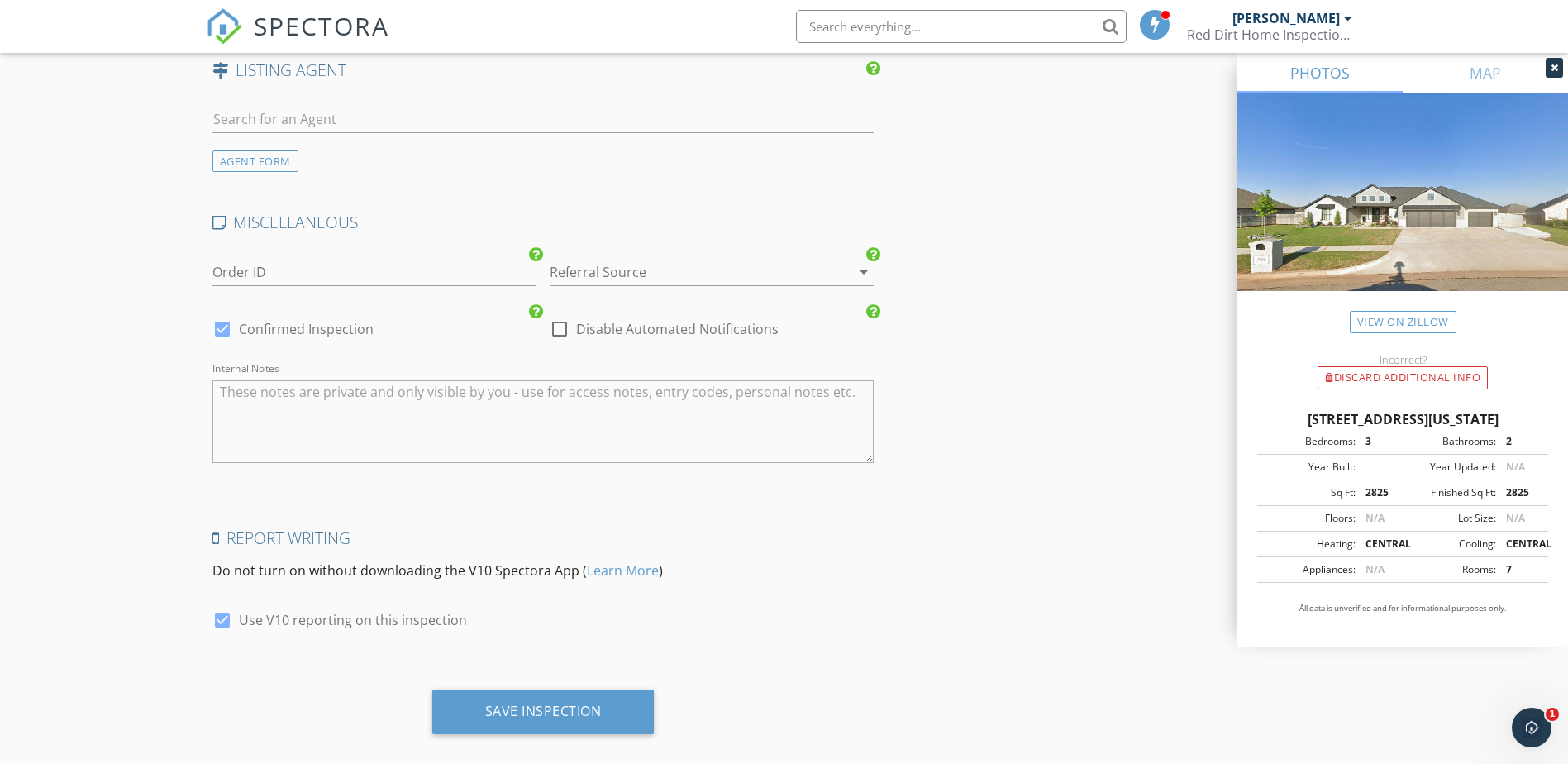
scroll to position [2961, 0]
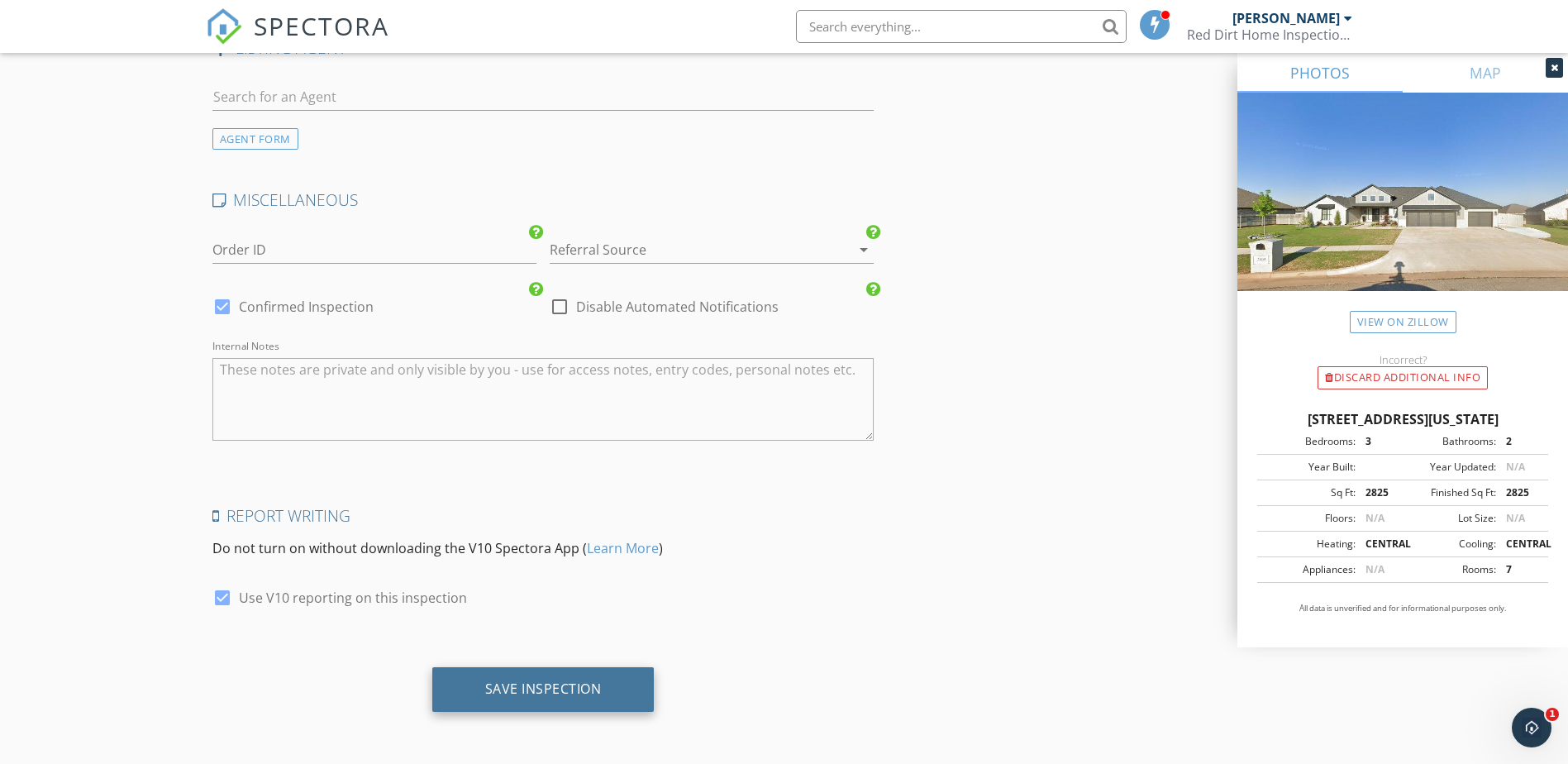
click at [498, 682] on div "Save Inspection" at bounding box center [543, 689] width 117 height 17
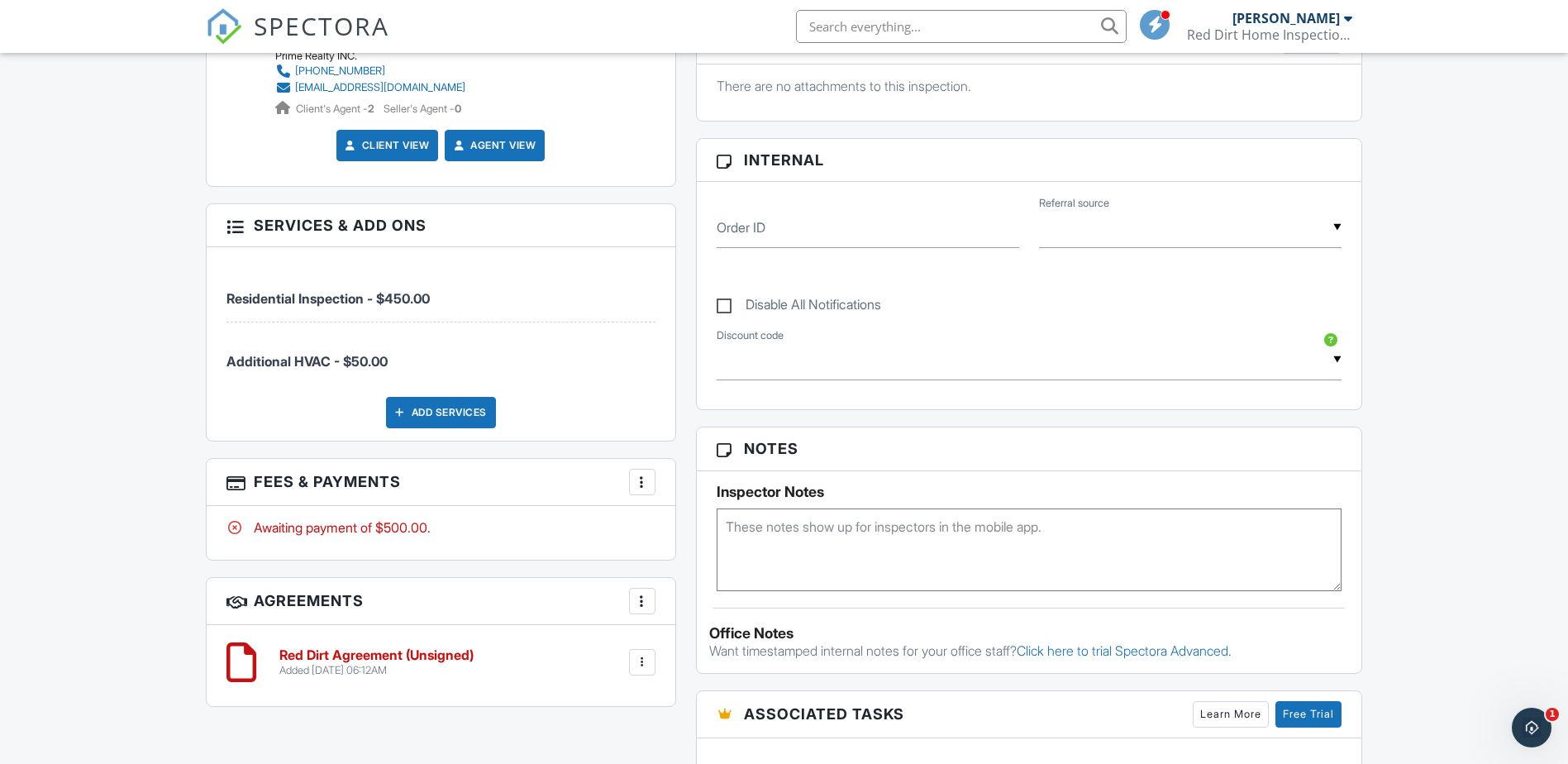
scroll to position [661, 0]
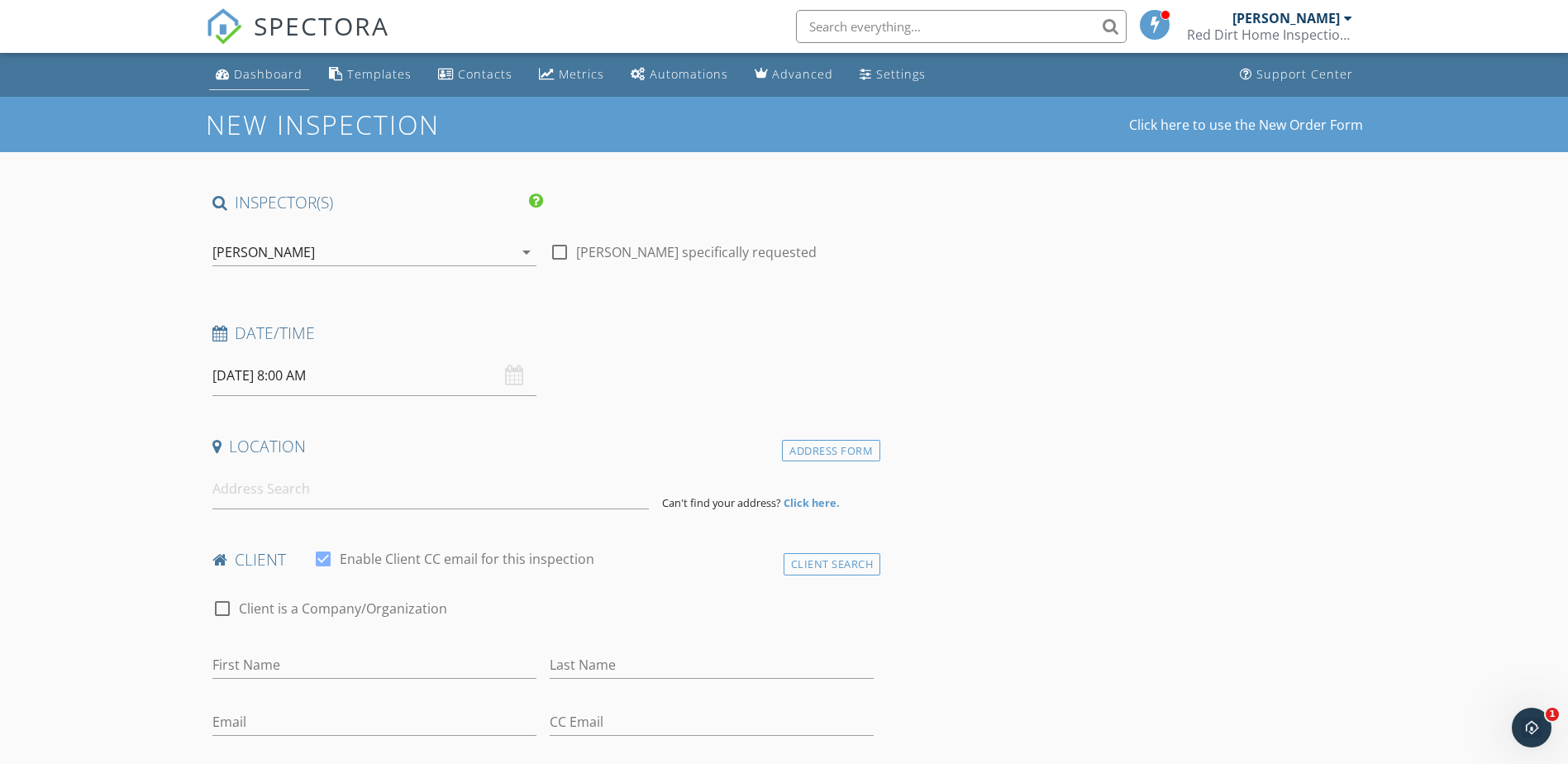
click at [259, 85] on link "Dashboard" at bounding box center [259, 74] width 100 height 31
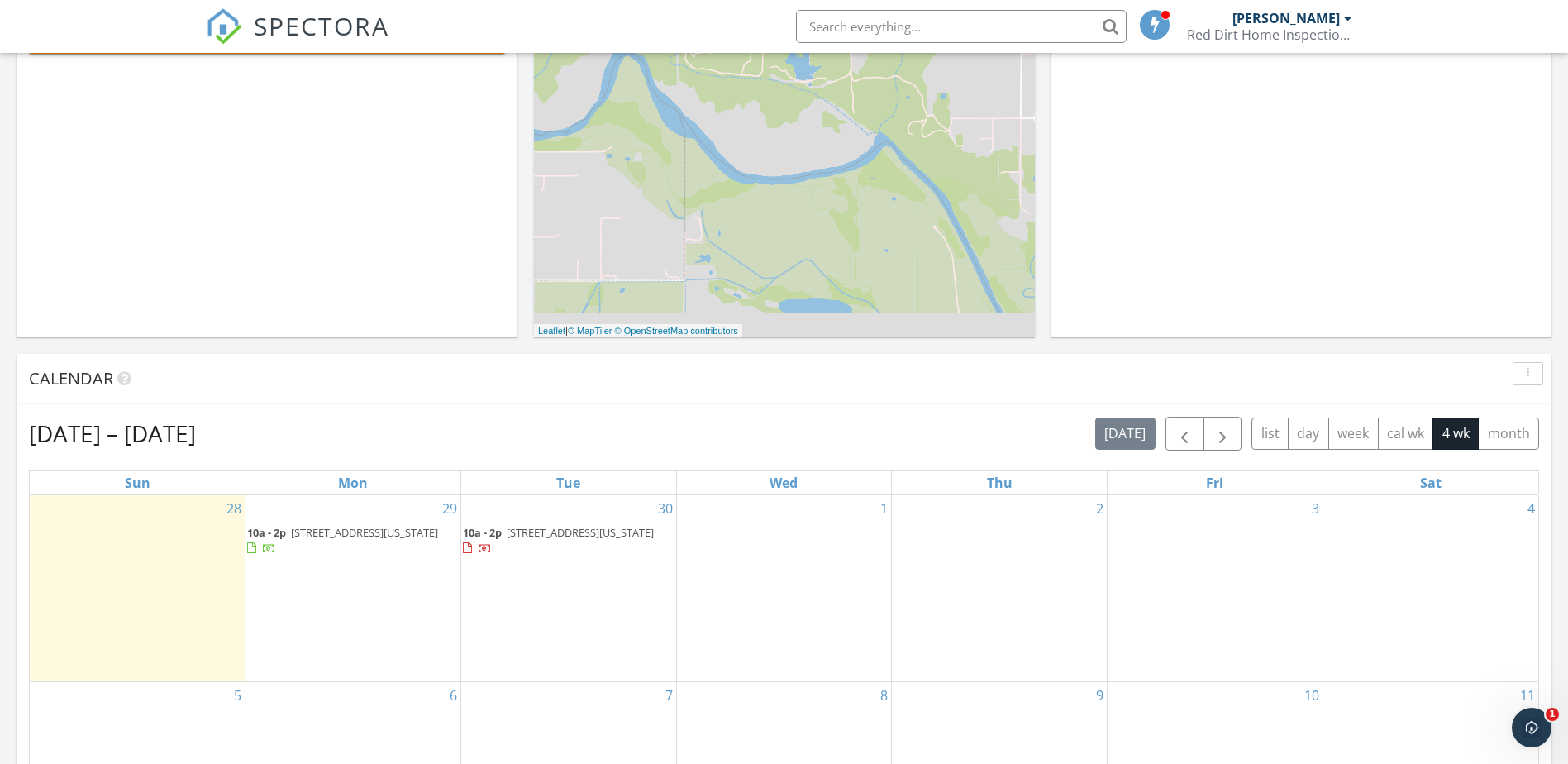
scroll to position [414, 0]
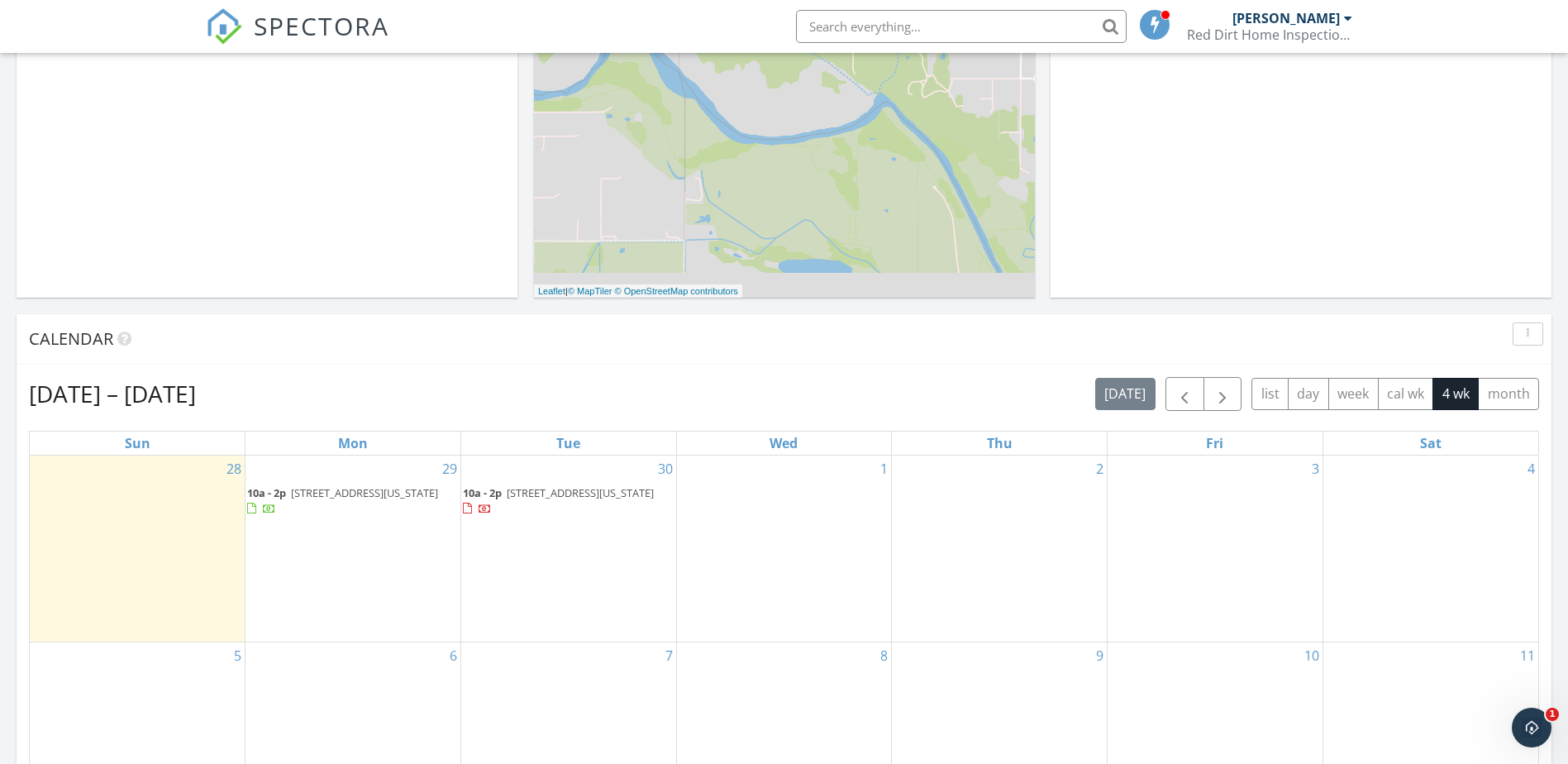
click at [256, 512] on div at bounding box center [252, 509] width 9 height 11
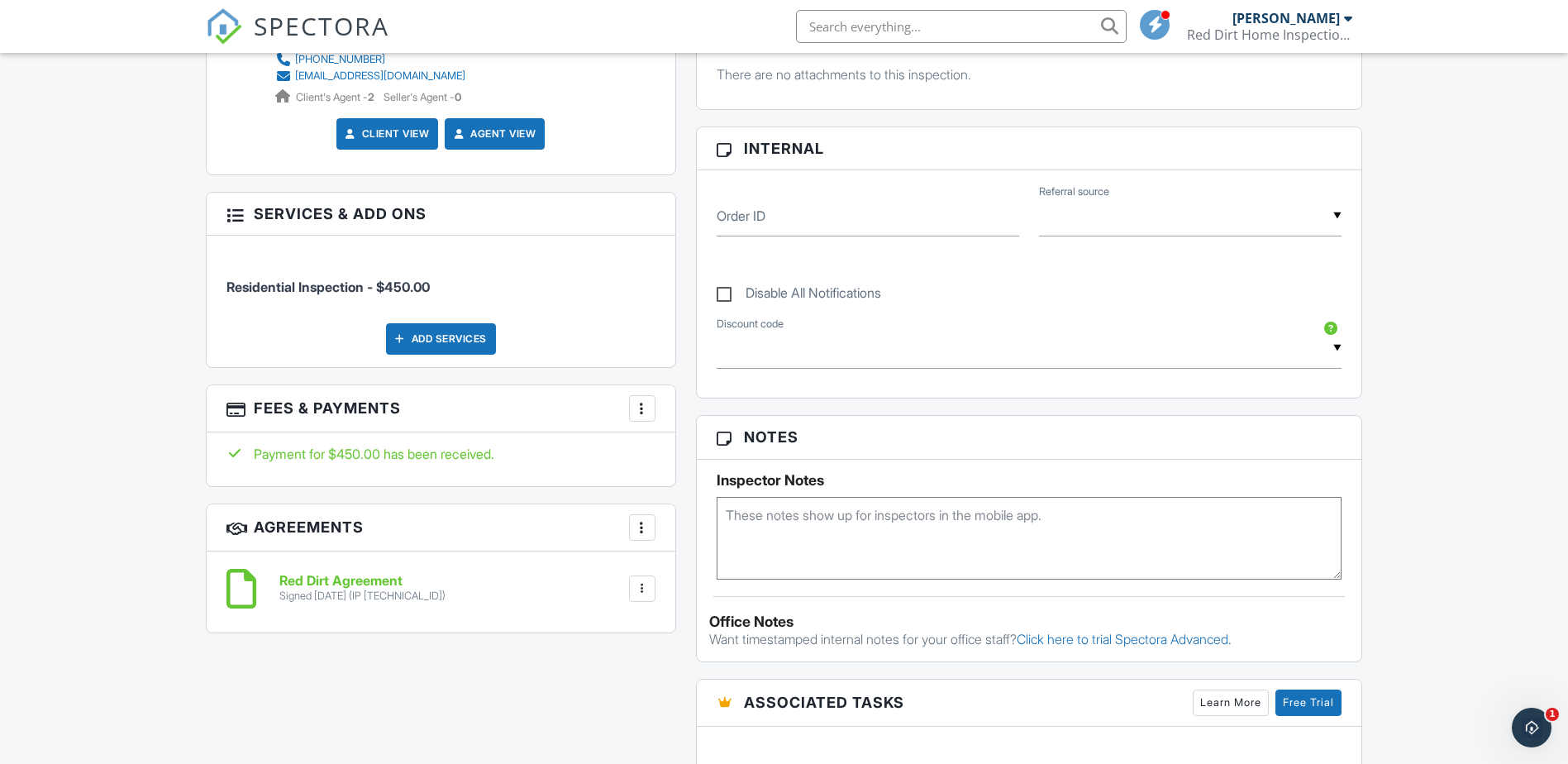
scroll to position [711, 0]
